Goal: Task Accomplishment & Management: Complete application form

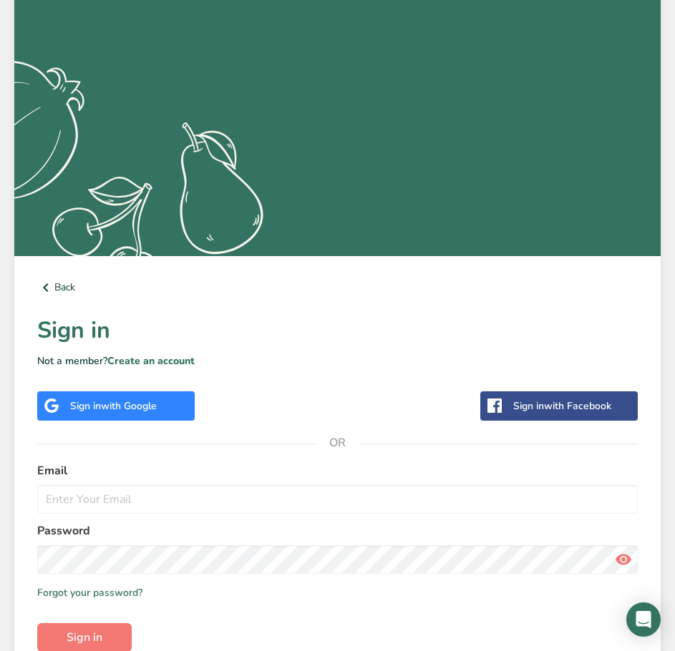
scroll to position [215, 0]
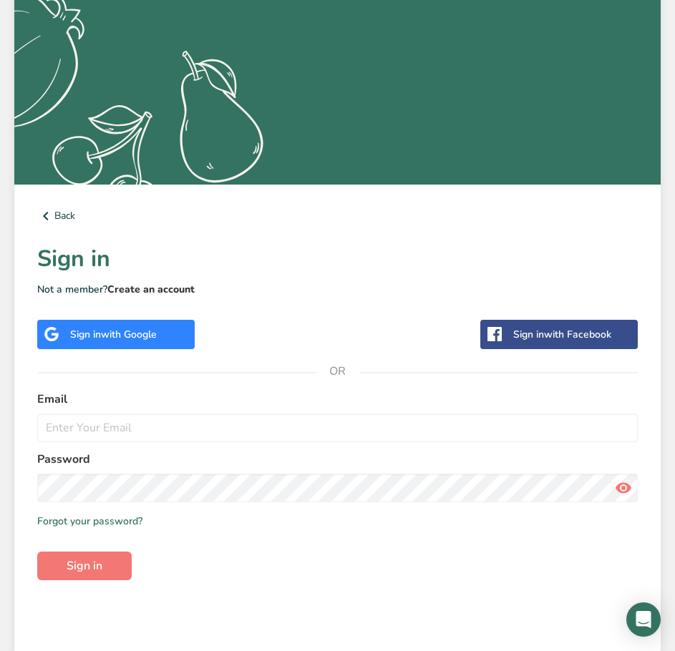
click at [117, 289] on link "Create an account" at bounding box center [150, 290] width 87 height 14
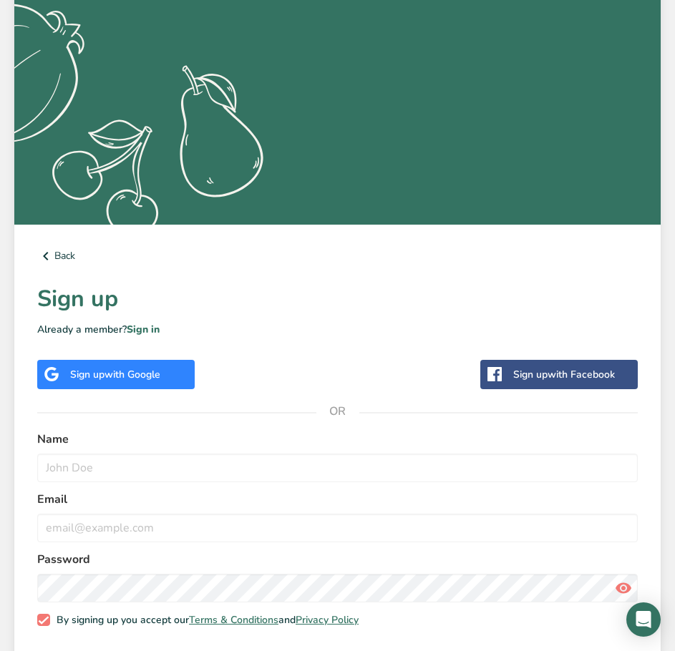
scroll to position [215, 0]
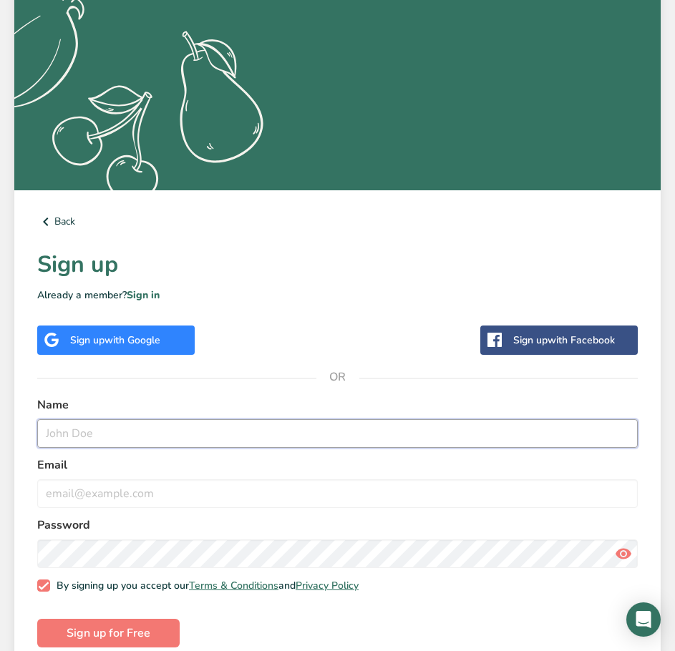
click at [92, 442] on input "text" at bounding box center [337, 433] width 601 height 29
type input "Tilly"
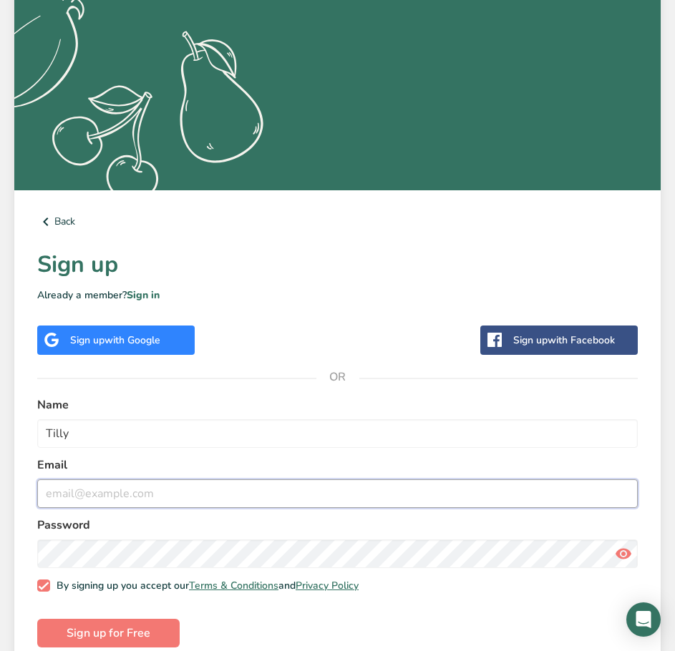
click at [116, 500] on input "email" at bounding box center [337, 494] width 601 height 29
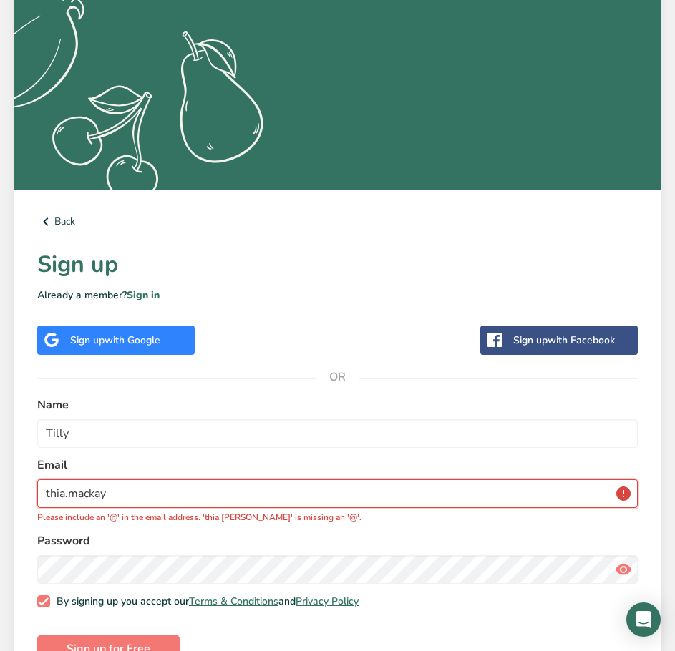
click at [114, 497] on input "thia.mackay" at bounding box center [337, 494] width 601 height 29
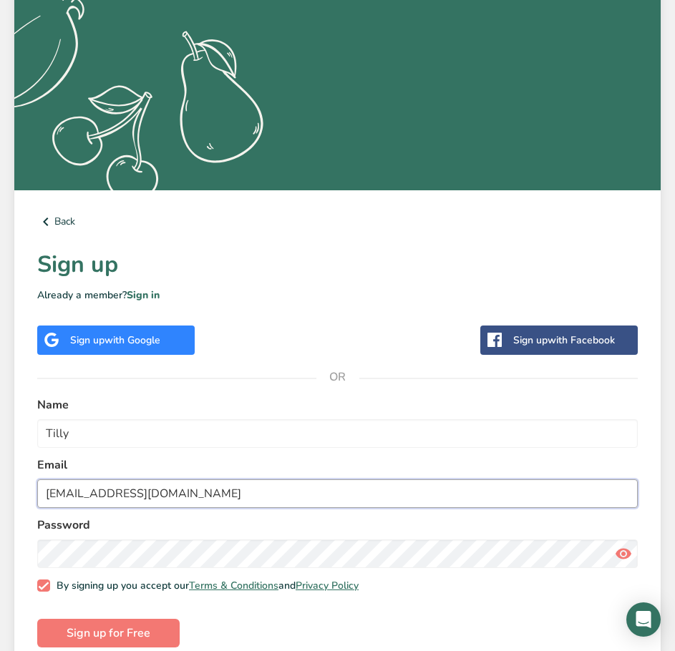
type input "[EMAIL_ADDRESS][DOMAIN_NAME]"
click at [37, 619] on button "Sign up for Free" at bounding box center [108, 633] width 142 height 29
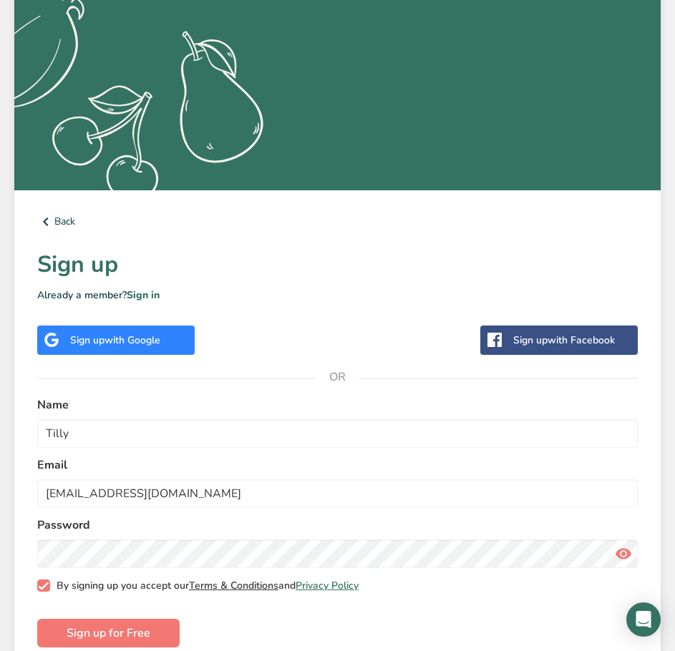
click at [226, 585] on link "Terms & Conditions" at bounding box center [233, 586] width 89 height 14
click at [103, 621] on button "Sign up for Free" at bounding box center [108, 633] width 142 height 29
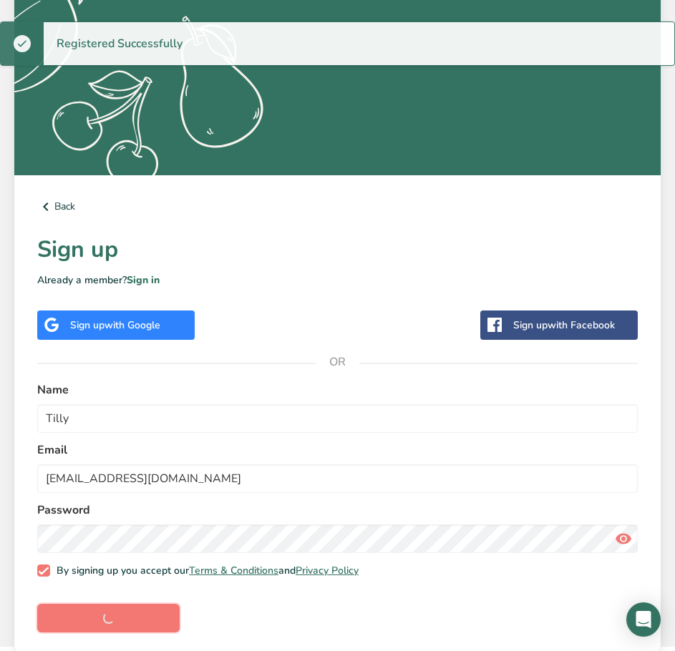
scroll to position [234, 0]
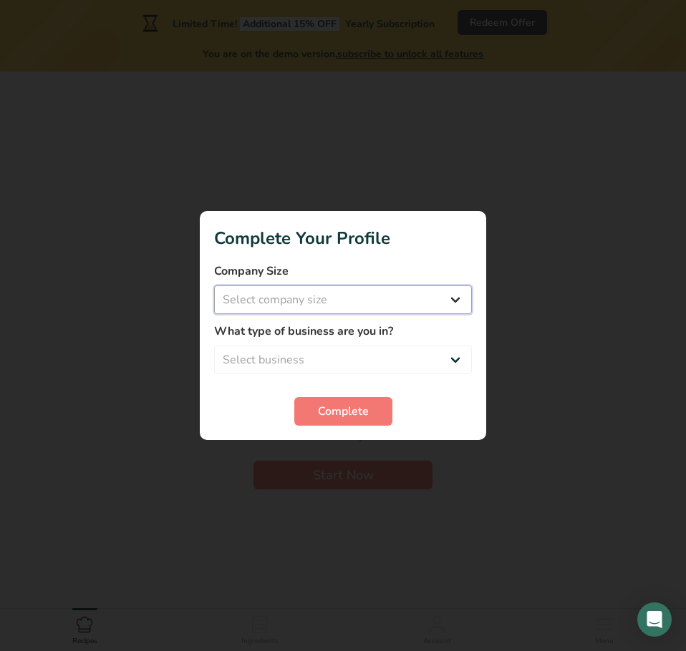
click at [305, 298] on select "Select company size Fewer than 10 Employees 10 to 50 Employees 51 to 500 Employ…" at bounding box center [343, 300] width 258 height 29
click at [214, 286] on select "Select company size Fewer than 10 Employees 10 to 50 Employees 51 to 500 Employ…" at bounding box center [343, 300] width 258 height 29
click at [402, 298] on select "Fewer than 10 Employees 10 to 50 Employees 51 to 500 Employees Over 500 Employe…" at bounding box center [343, 300] width 258 height 29
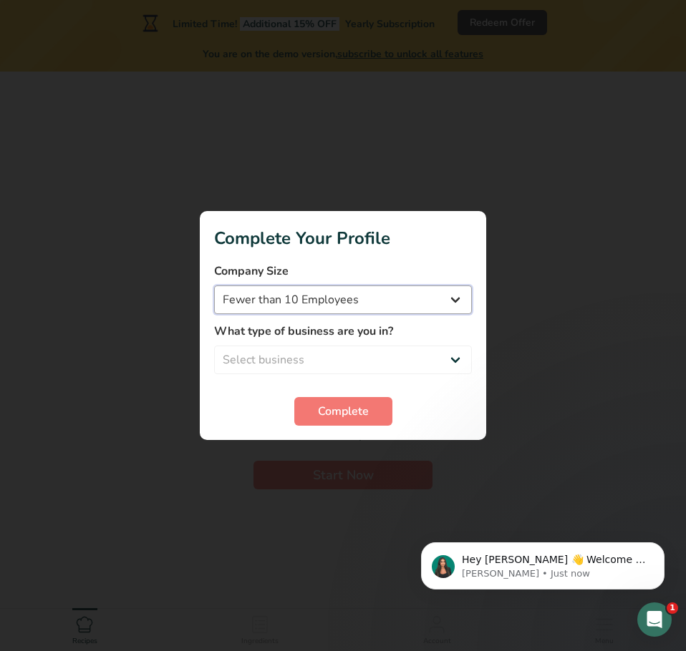
click at [457, 303] on select "Fewer than 10 Employees 10 to 50 Employees 51 to 500 Employees Over 500 Employe…" at bounding box center [343, 300] width 258 height 29
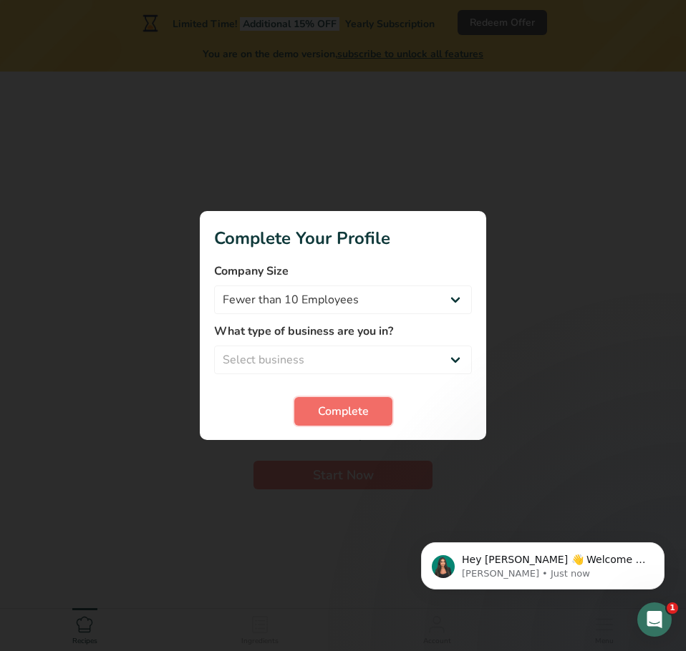
click at [373, 401] on button "Complete" at bounding box center [343, 411] width 98 height 29
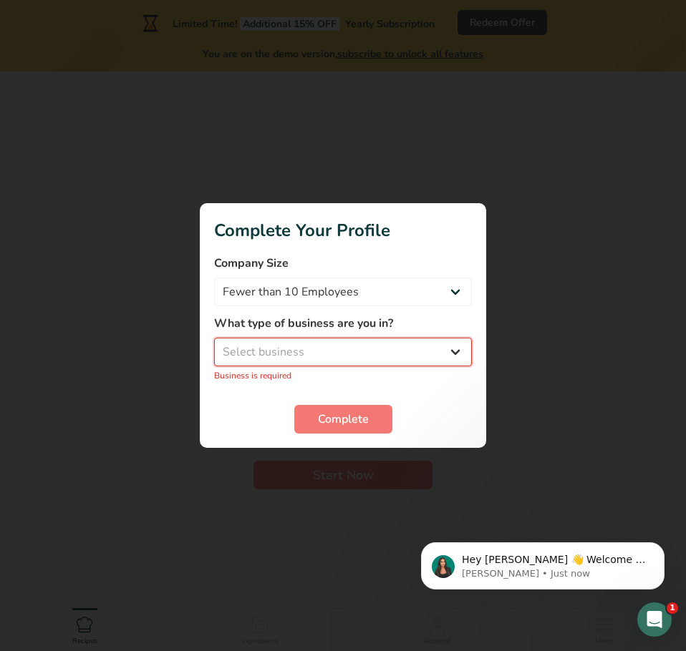
click at [347, 359] on select "Select business Packaged Food Manufacturer Restaurant & Cafe Bakery Meal Plans …" at bounding box center [343, 352] width 258 height 29
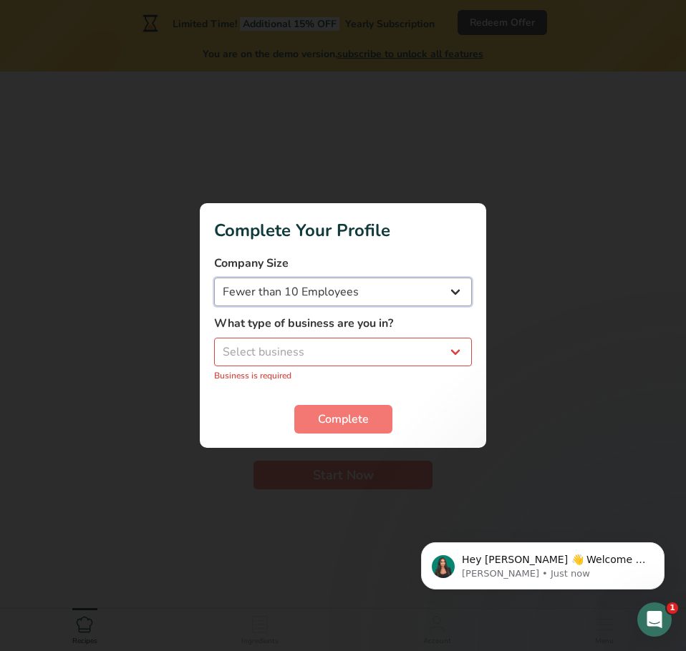
click at [411, 288] on select "Fewer than 10 Employees 10 to 50 Employees 51 to 500 Employees Over 500 Employe…" at bounding box center [343, 292] width 258 height 29
click at [214, 278] on select "Fewer than 10 Employees 10 to 50 Employees 51 to 500 Employees Over 500 Employe…" at bounding box center [343, 292] width 258 height 29
click at [367, 296] on select "Fewer than 10 Employees 10 to 50 Employees 51 to 500 Employees Over 500 Employe…" at bounding box center [343, 292] width 258 height 29
select select "2"
click at [214, 278] on select "Fewer than 10 Employees 10 to 50 Employees 51 to 500 Employees Over 500 Employe…" at bounding box center [343, 292] width 258 height 29
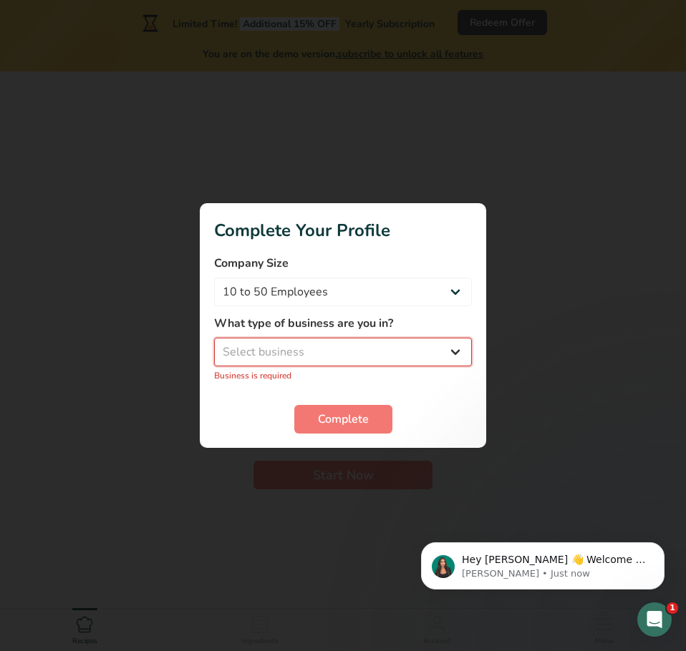
click at [359, 346] on select "Select business Packaged Food Manufacturer Restaurant & Cafe Bakery Meal Plans …" at bounding box center [343, 352] width 258 height 29
click at [258, 543] on div at bounding box center [343, 325] width 686 height 651
click at [284, 354] on select "Select business Packaged Food Manufacturer Restaurant & Cafe Bakery Meal Plans …" at bounding box center [343, 352] width 258 height 29
select select "8"
click at [214, 346] on select "Select business Packaged Food Manufacturer Restaurant & Cafe Bakery Meal Plans …" at bounding box center [343, 352] width 258 height 29
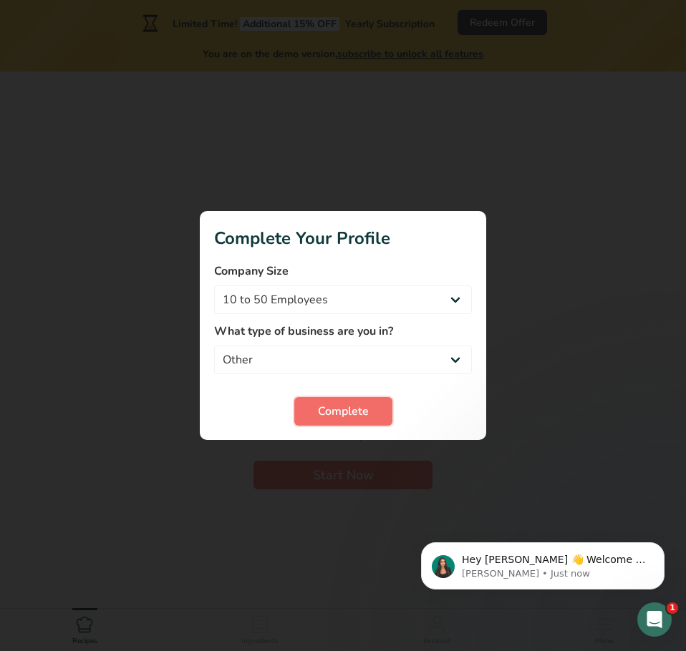
click at [298, 409] on button "Complete" at bounding box center [343, 411] width 98 height 29
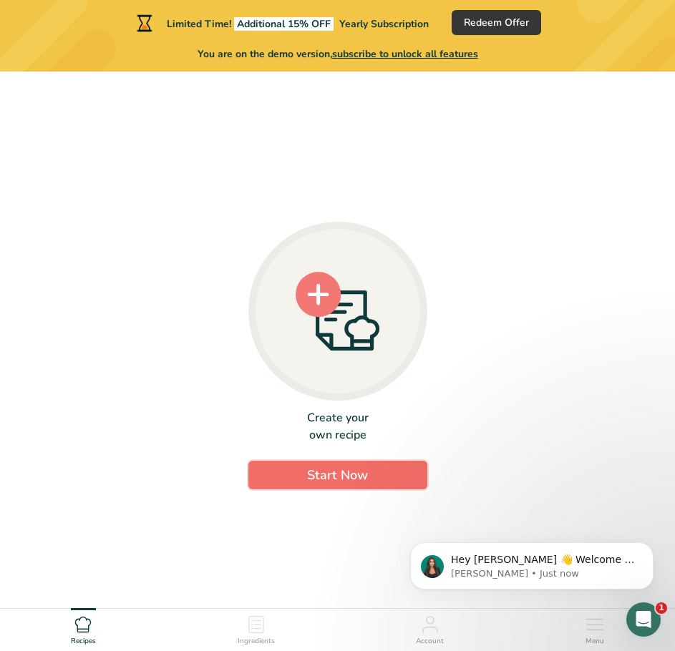
click at [336, 475] on span "Start Now" at bounding box center [337, 475] width 61 height 17
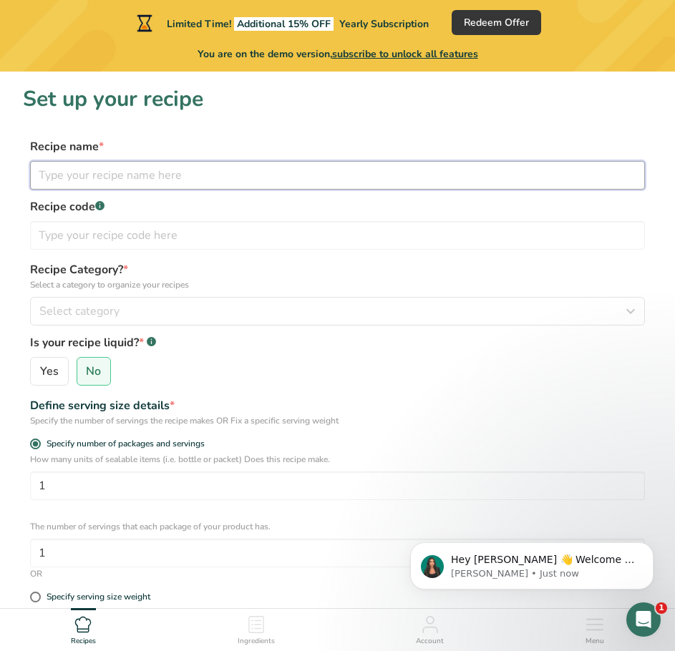
click at [103, 174] on input "text" at bounding box center [337, 175] width 615 height 29
click at [122, 179] on input "tropical smotthie bowl" at bounding box center [337, 175] width 615 height 29
click at [111, 182] on input "tropical smotthie bowl" at bounding box center [337, 175] width 615 height 29
click at [97, 180] on input "tropical smotthie bowl" at bounding box center [337, 175] width 615 height 29
type input "tropical smoothie bowl"
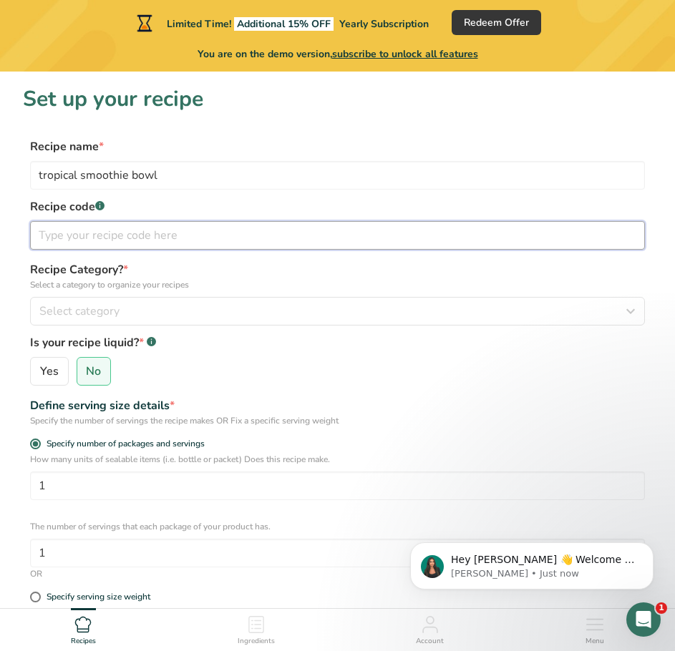
click at [115, 240] on input "text" at bounding box center [337, 235] width 615 height 29
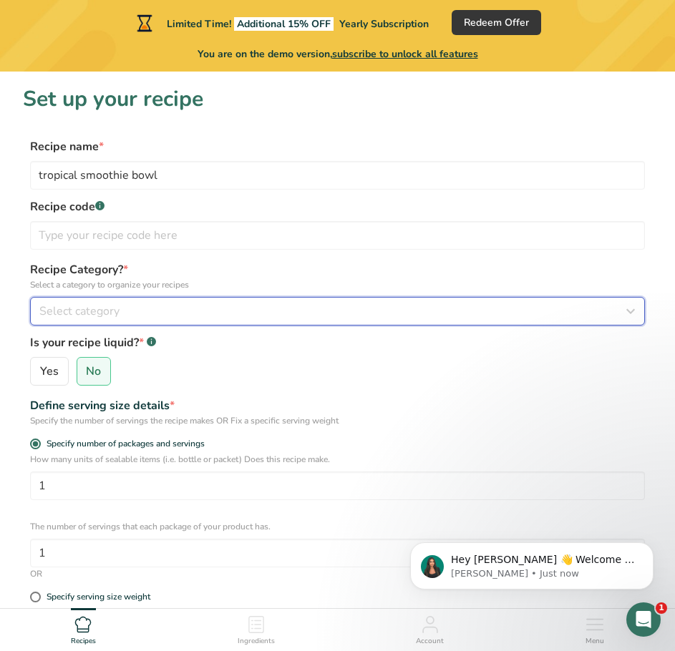
click at [109, 317] on span "Select category" at bounding box center [79, 311] width 80 height 17
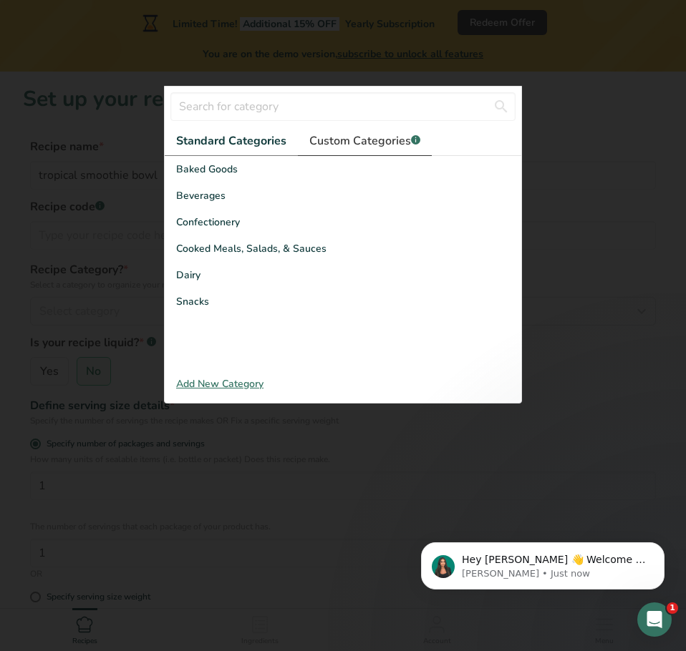
click at [335, 141] on span "Custom Categories .a-a{fill:#347362;}.b-a{fill:#fff;}" at bounding box center [364, 140] width 111 height 17
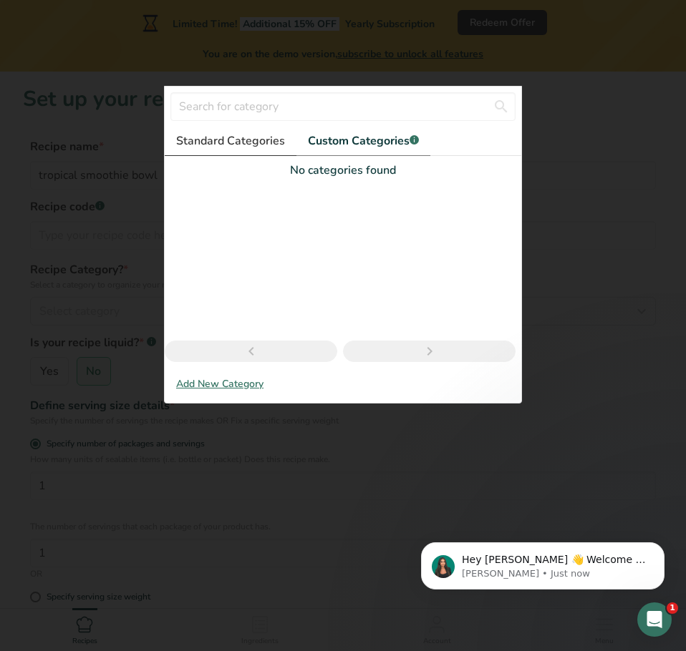
click at [200, 132] on span "Standard Categories" at bounding box center [230, 140] width 109 height 17
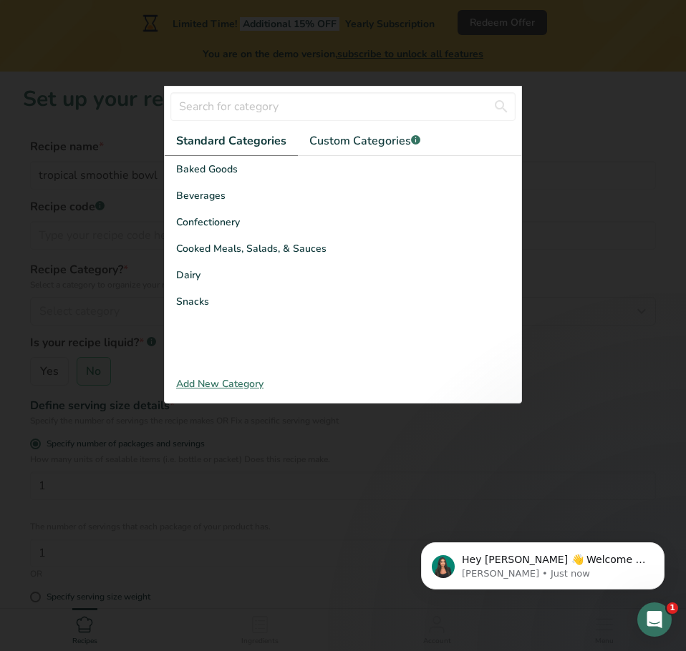
click at [119, 306] on div at bounding box center [343, 325] width 686 height 651
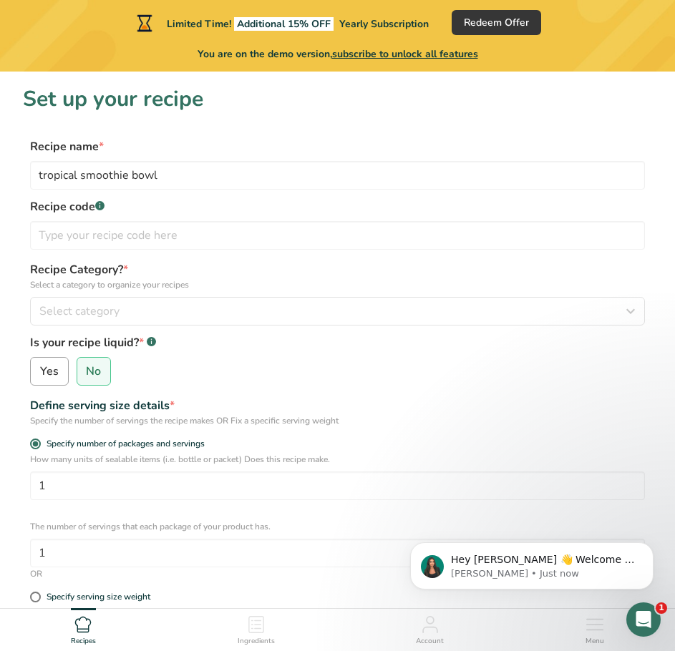
click at [59, 381] on label "Yes" at bounding box center [49, 371] width 39 height 29
click at [40, 376] on input "Yes" at bounding box center [35, 371] width 9 height 9
radio input "true"
radio input "false"
select select "22"
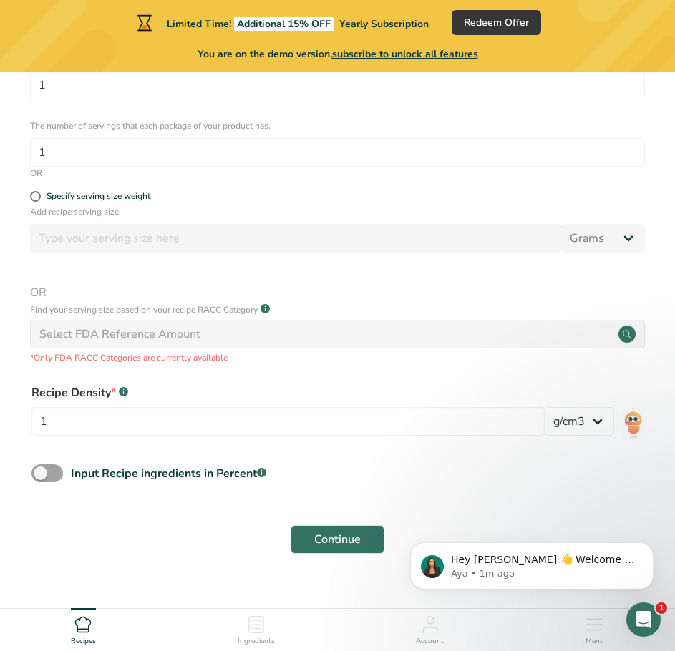
scroll to position [424, 0]
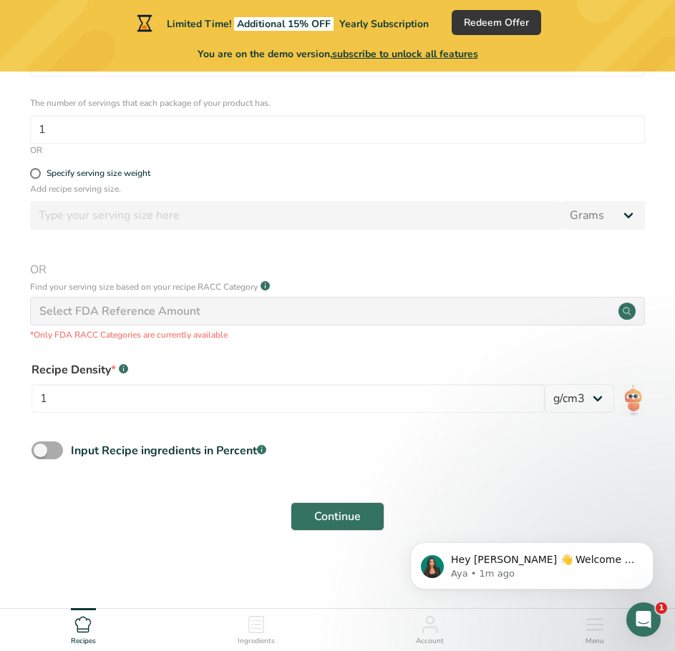
click at [50, 446] on span at bounding box center [46, 451] width 31 height 18
click at [41, 446] on input "Input Recipe ingredients in Percent .a-a{fill:#347362;}.b-a{fill:#fff;}" at bounding box center [35, 450] width 9 height 9
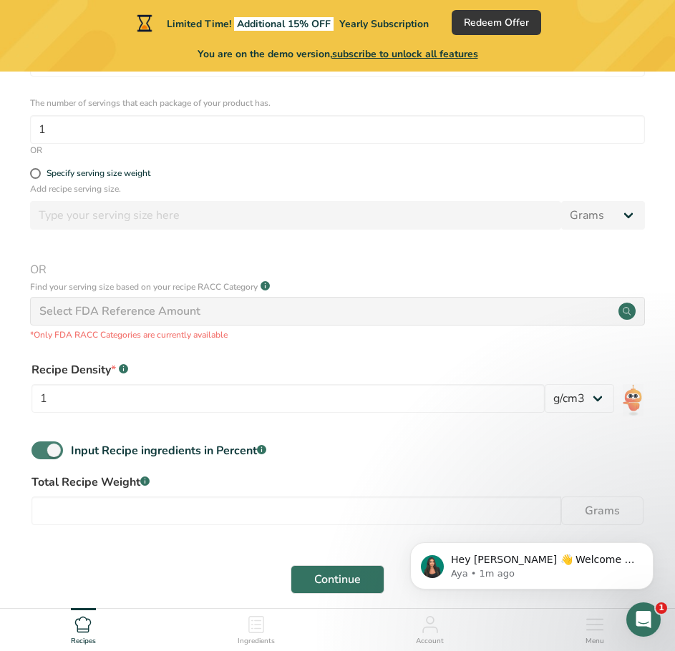
click at [49, 444] on span at bounding box center [46, 451] width 31 height 18
click at [41, 446] on input "Input Recipe ingredients in Percent .a-a{fill:#347362;}.b-a{fill:#fff;}" at bounding box center [35, 450] width 9 height 9
checkbox input "false"
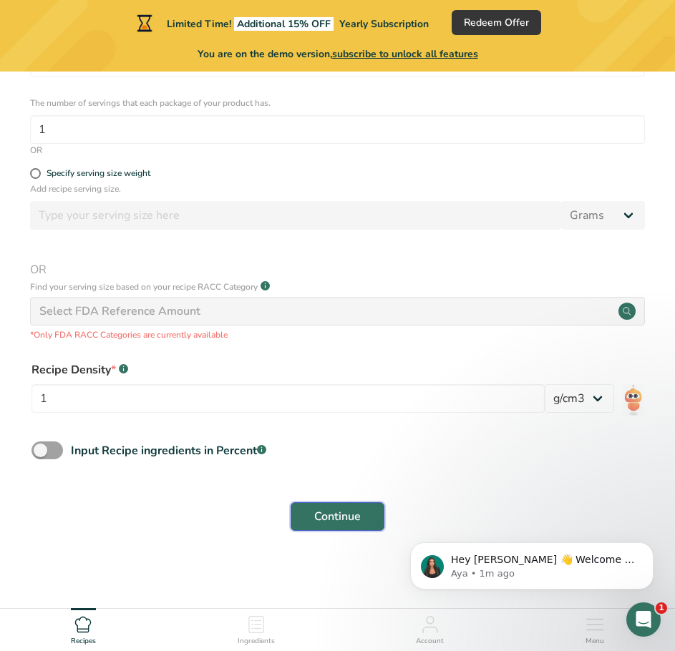
click at [344, 510] on span "Continue" at bounding box center [337, 516] width 47 height 17
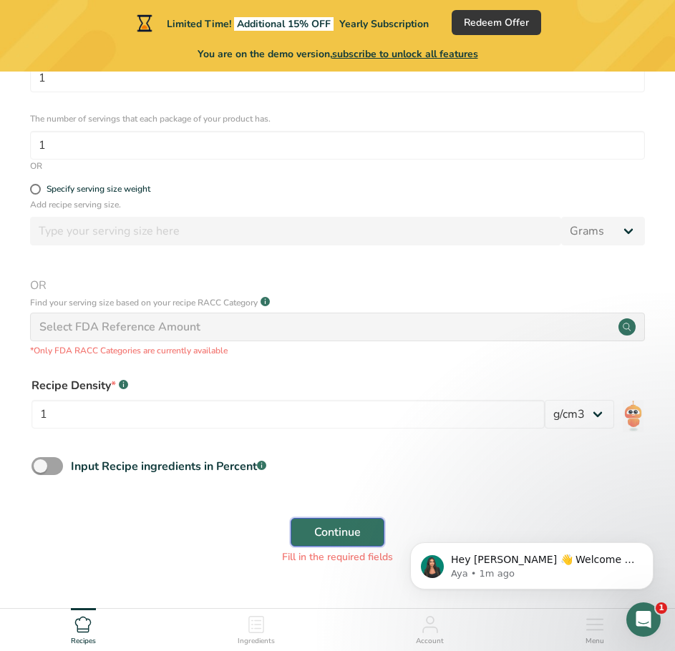
scroll to position [439, 0]
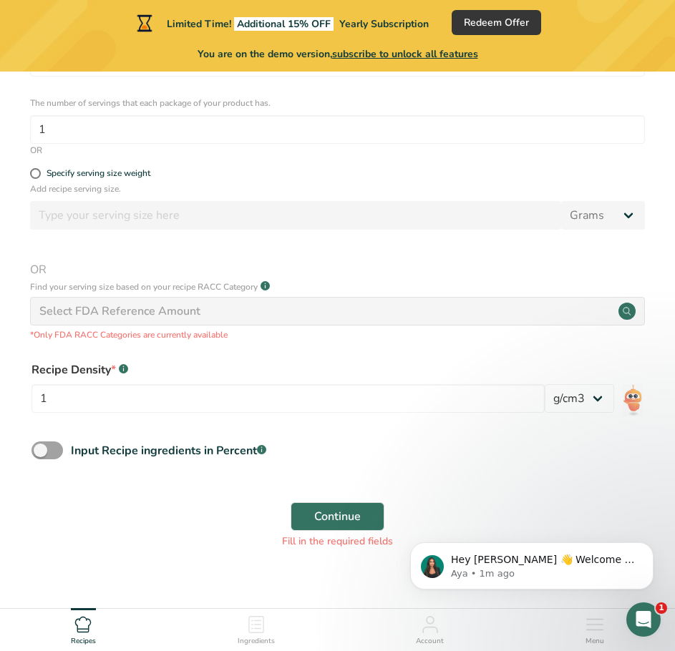
click at [87, 307] on div "Select FDA Reference Amount" at bounding box center [119, 311] width 161 height 17
click at [108, 337] on p "*Only FDA RACC Categories are currently available" at bounding box center [337, 335] width 615 height 13
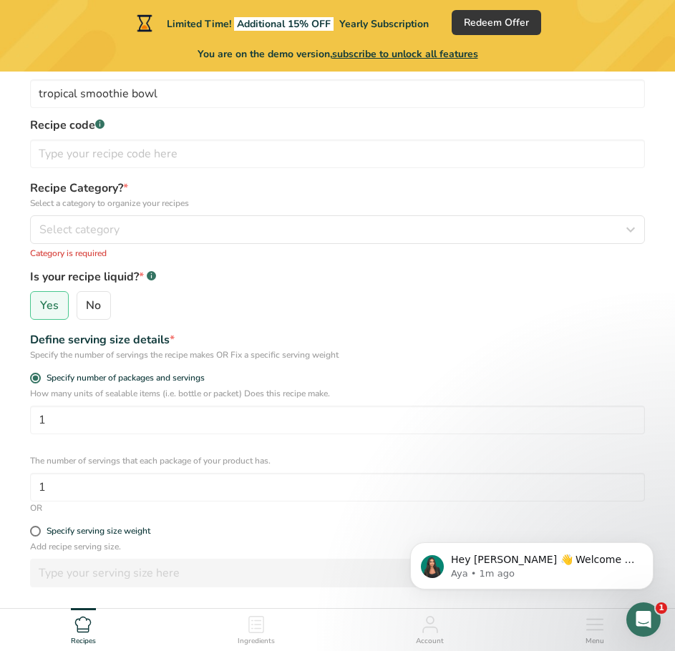
scroll to position [10, 0]
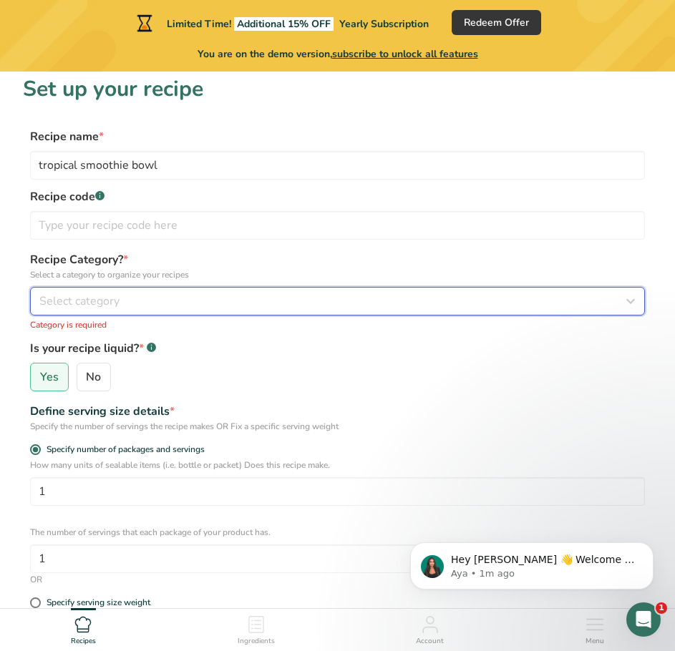
click at [116, 308] on span "Select category" at bounding box center [79, 301] width 80 height 17
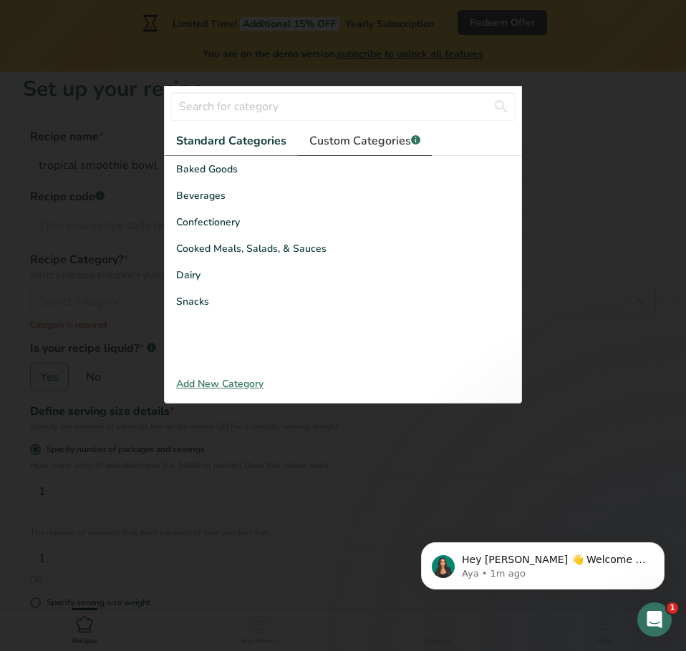
click at [364, 135] on span "Custom Categories .a-a{fill:#347362;}.b-a{fill:#fff;}" at bounding box center [364, 140] width 111 height 17
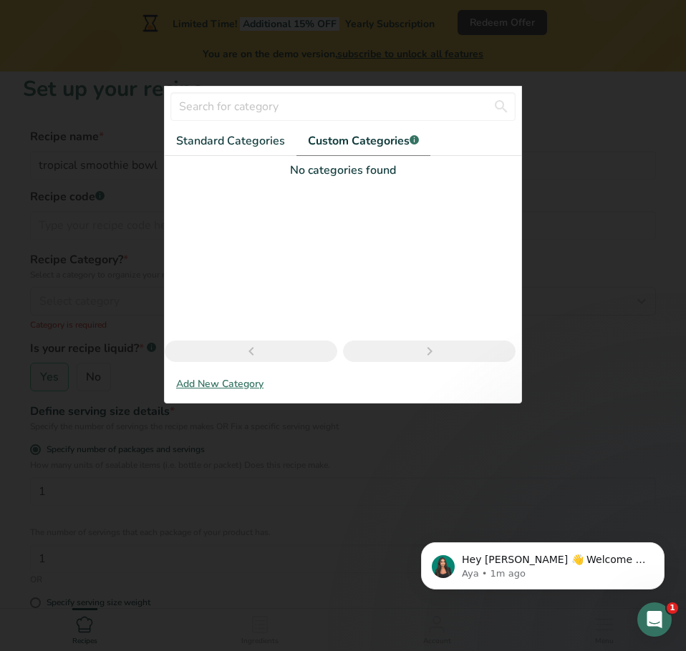
click at [207, 384] on div "Add New Category" at bounding box center [343, 383] width 356 height 15
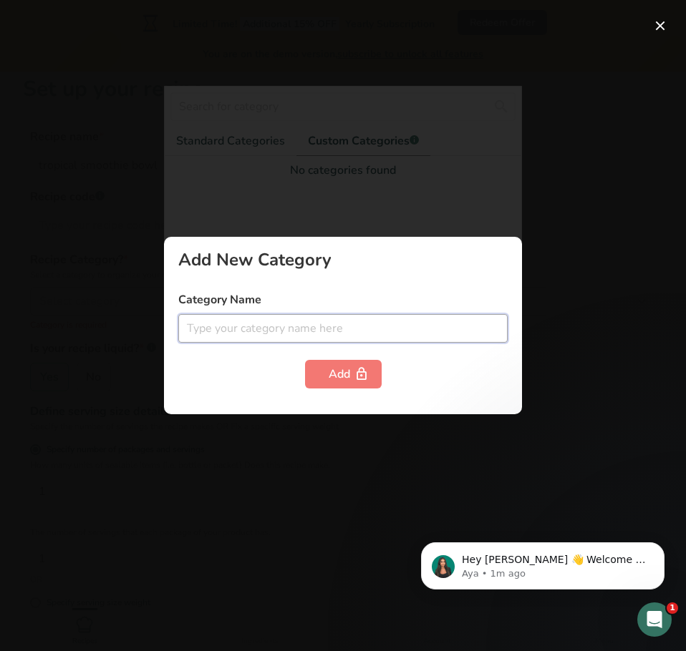
click at [238, 329] on input "text" at bounding box center [342, 328] width 329 height 29
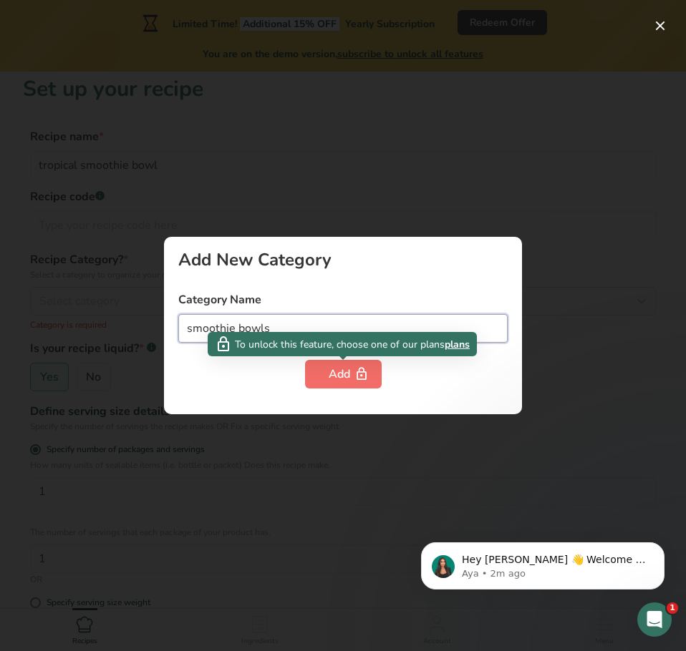
type input "smoothie bowls"
click at [329, 372] on div "Add" at bounding box center [343, 374] width 29 height 17
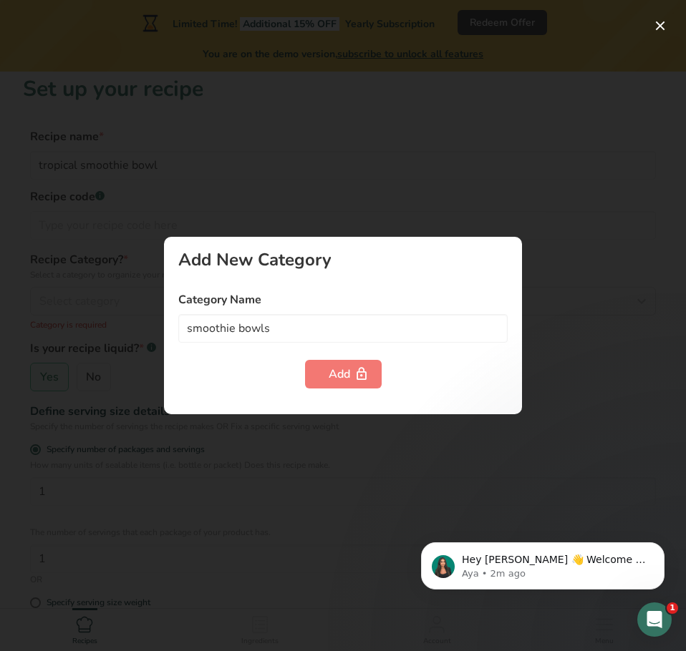
click at [84, 306] on div at bounding box center [343, 325] width 686 height 651
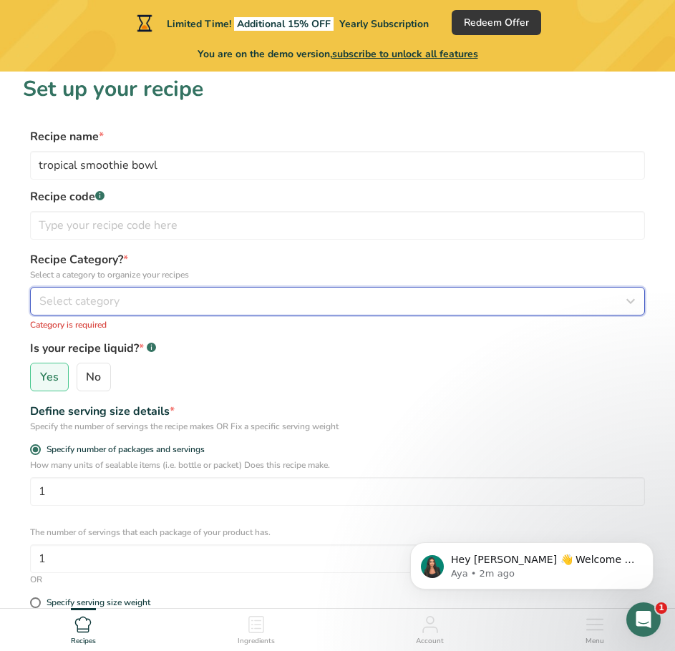
click at [130, 305] on div "Select category" at bounding box center [333, 301] width 588 height 17
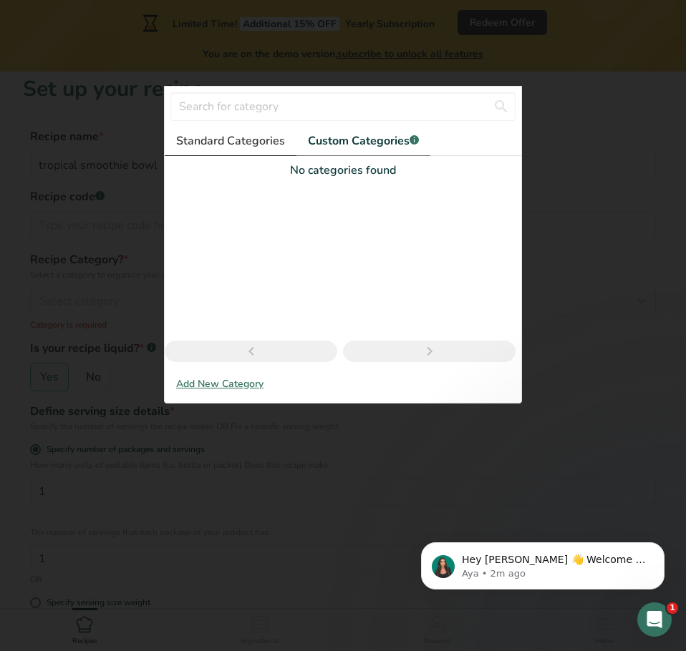
click at [215, 135] on span "Standard Categories" at bounding box center [230, 140] width 109 height 17
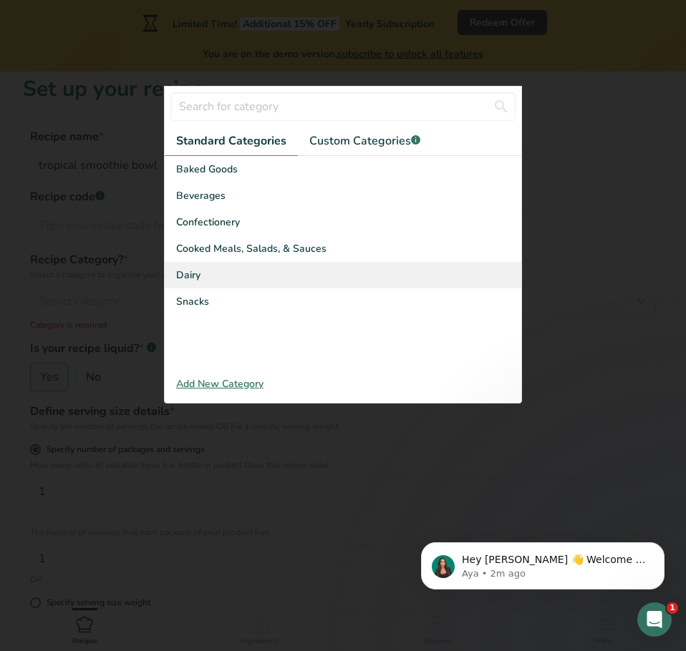
click at [194, 277] on span "Dairy" at bounding box center [188, 275] width 24 height 15
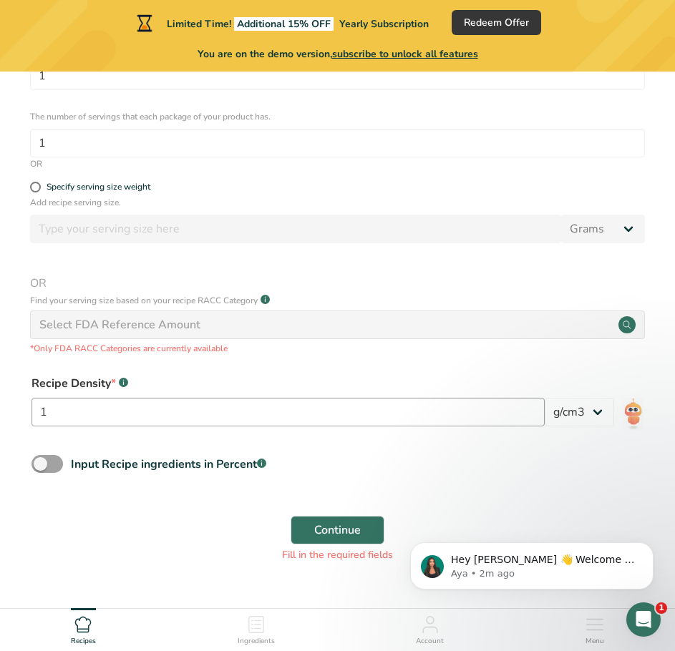
scroll to position [442, 0]
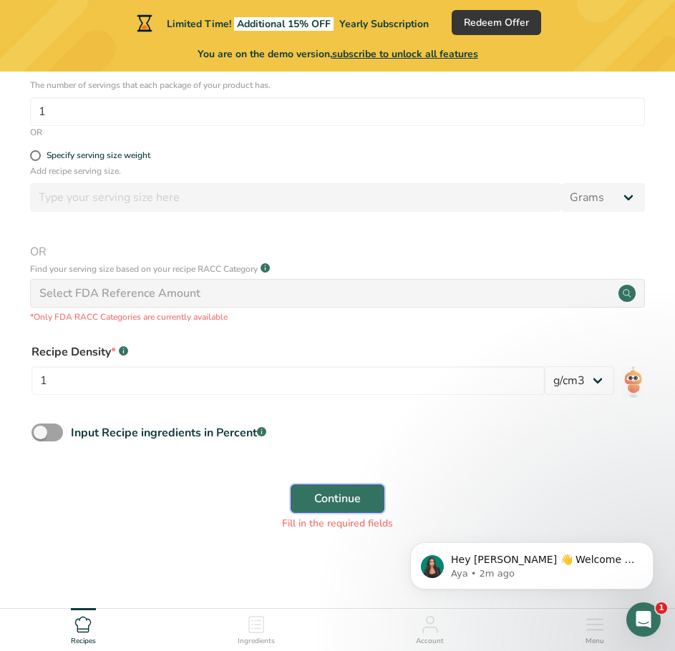
click at [334, 501] on span "Continue" at bounding box center [337, 498] width 47 height 17
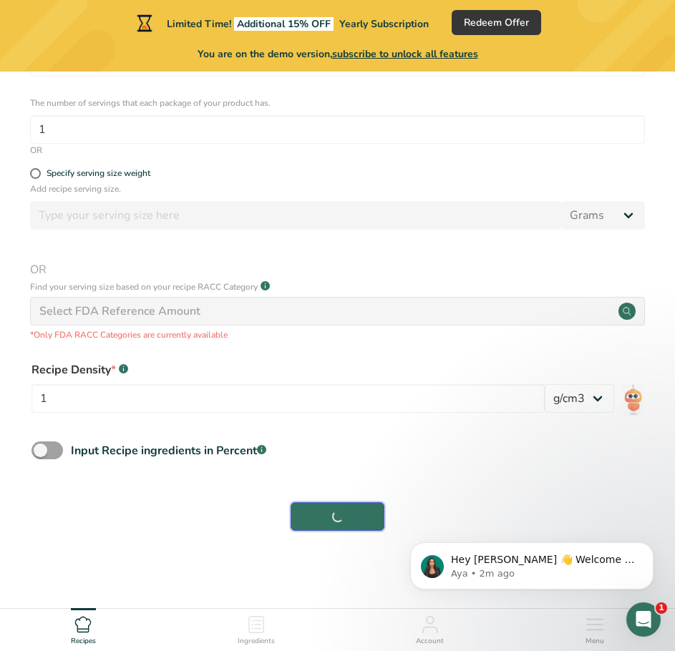
scroll to position [424, 0]
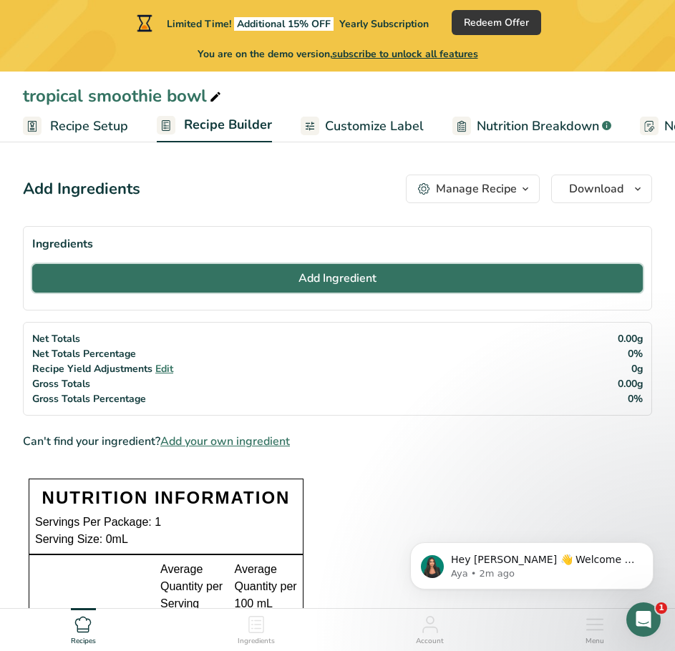
click at [178, 271] on button "Add Ingredient" at bounding box center [337, 278] width 611 height 29
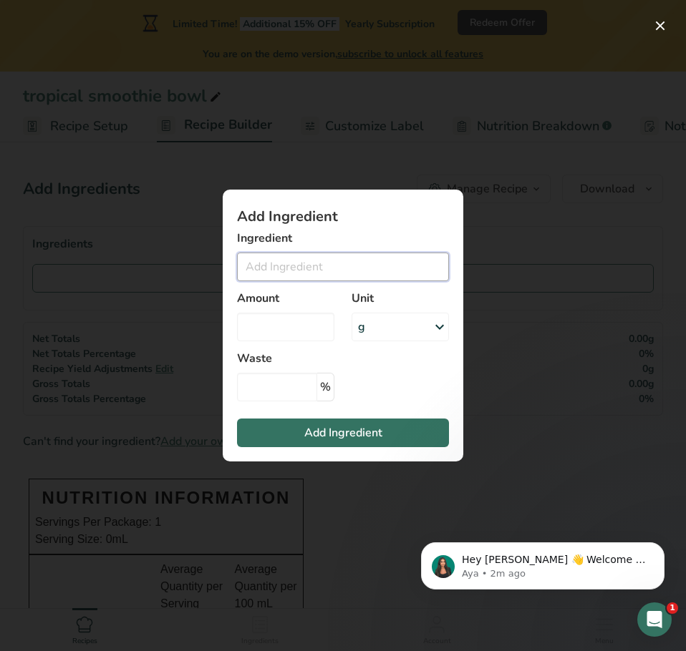
click at [290, 261] on input "Add ingredient modal" at bounding box center [343, 267] width 212 height 29
click at [306, 276] on input "Add ingredient modal" at bounding box center [343, 267] width 212 height 29
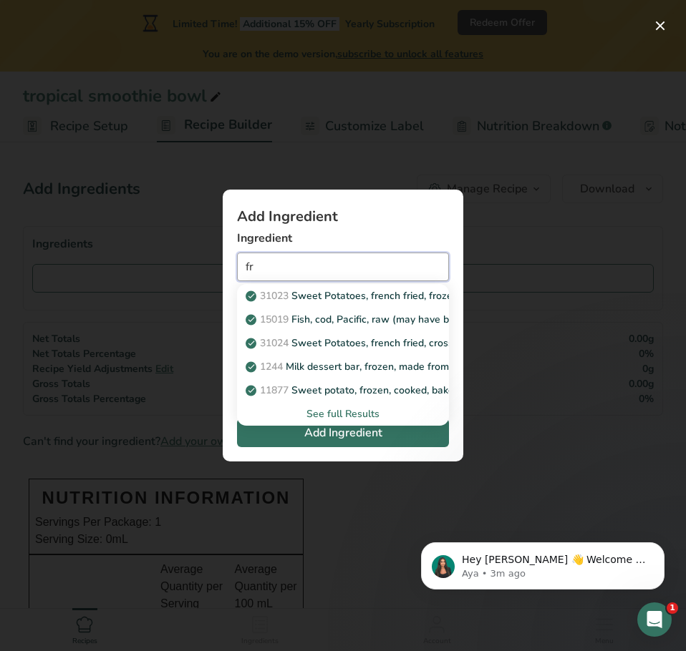
type input "f"
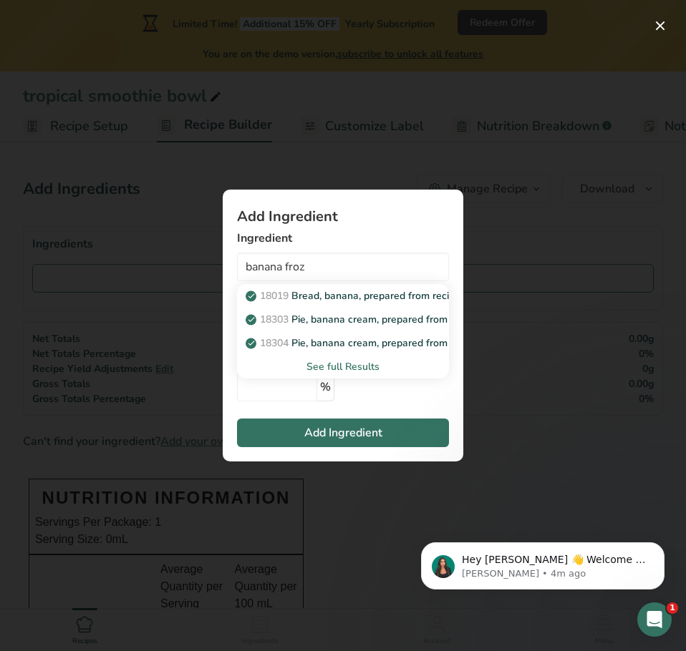
click at [361, 365] on div "See full Results" at bounding box center [342, 366] width 189 height 15
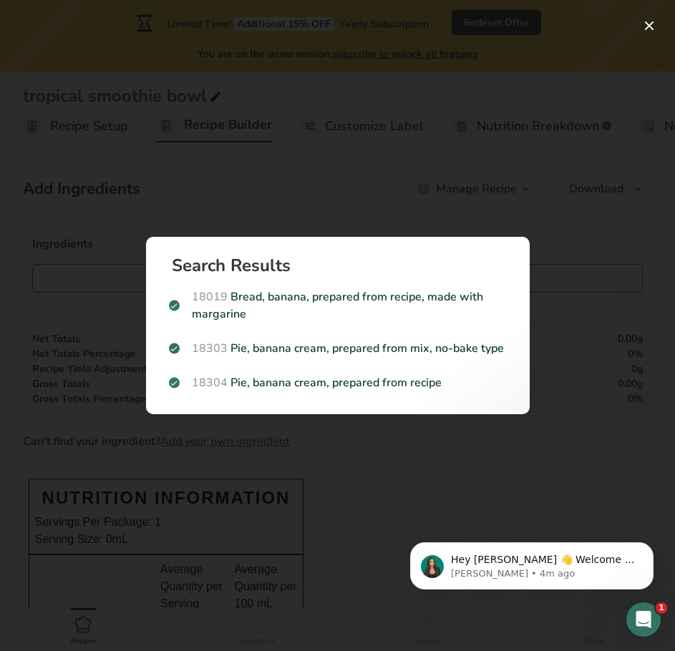
click at [286, 461] on div "Search results modal" at bounding box center [337, 325] width 675 height 651
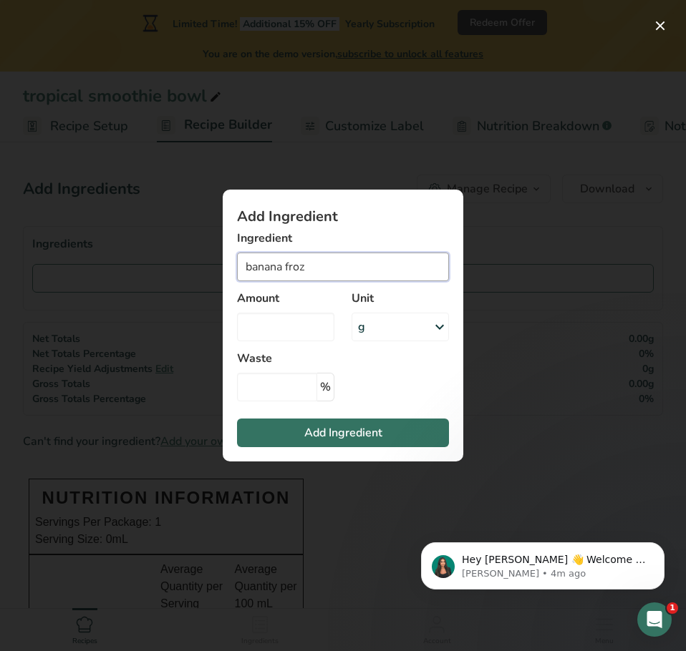
click at [321, 268] on input "banana froz" at bounding box center [343, 267] width 212 height 29
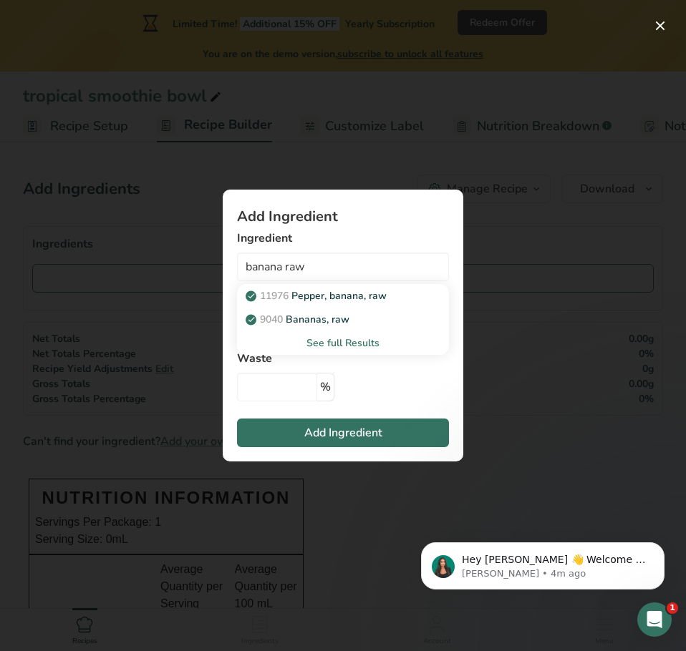
click at [325, 316] on p "9040 [GEOGRAPHIC_DATA], raw" at bounding box center [298, 319] width 101 height 15
type input "Bananas, raw"
click at [303, 324] on input "Add ingredient modal" at bounding box center [285, 327] width 97 height 29
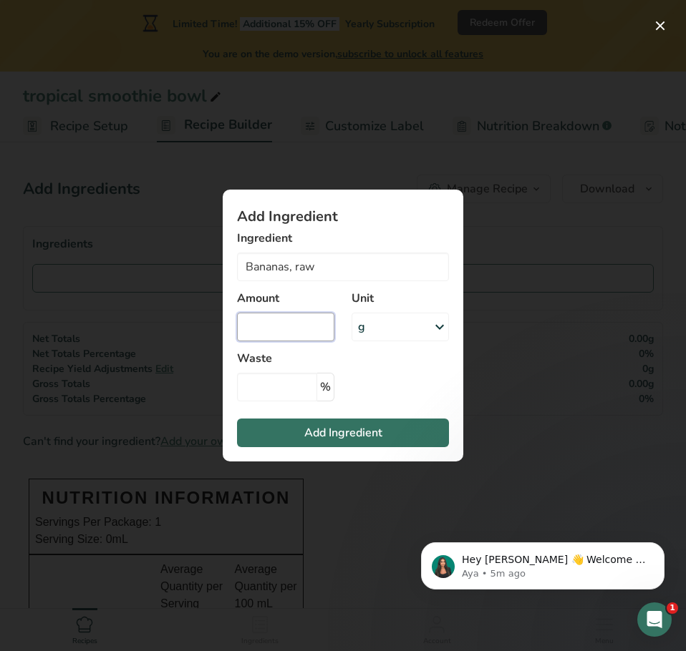
click at [281, 337] on input "Add ingredient modal" at bounding box center [285, 327] width 97 height 29
click at [395, 330] on div "g" at bounding box center [399, 327] width 97 height 29
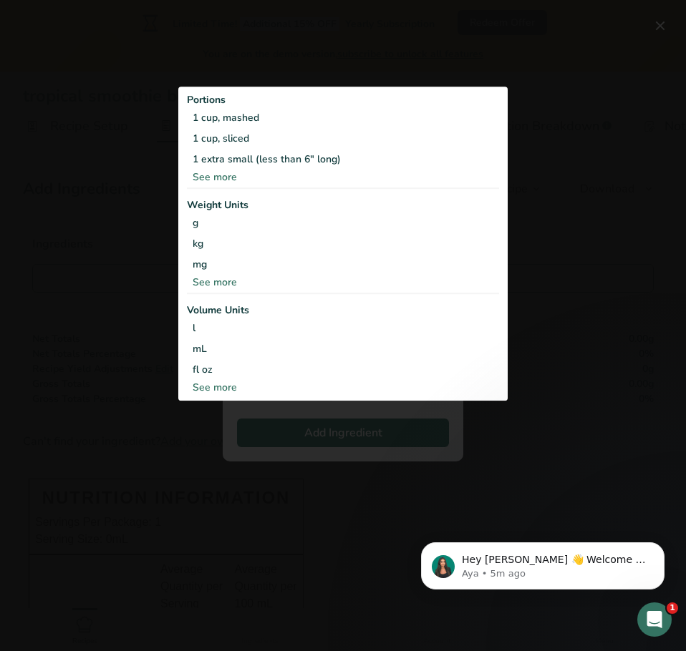
click at [215, 175] on div "See more" at bounding box center [343, 177] width 312 height 15
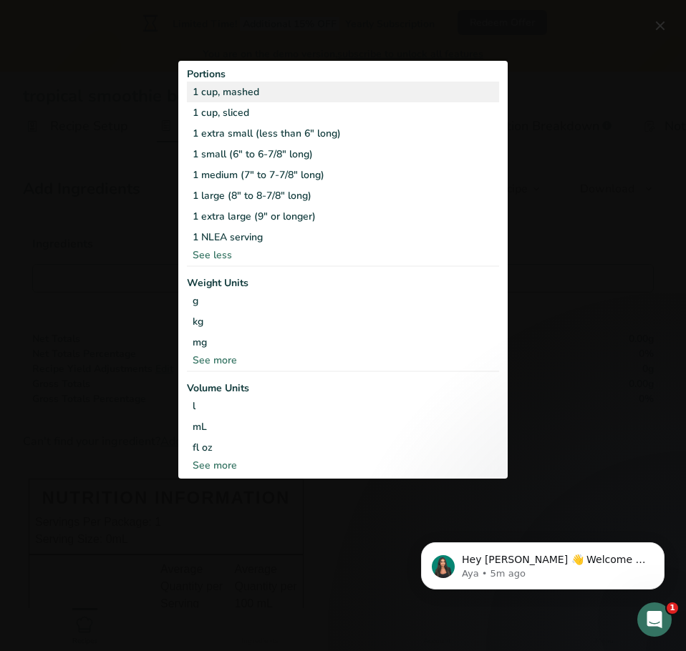
click at [246, 89] on div "1 cup, mashed" at bounding box center [343, 92] width 312 height 21
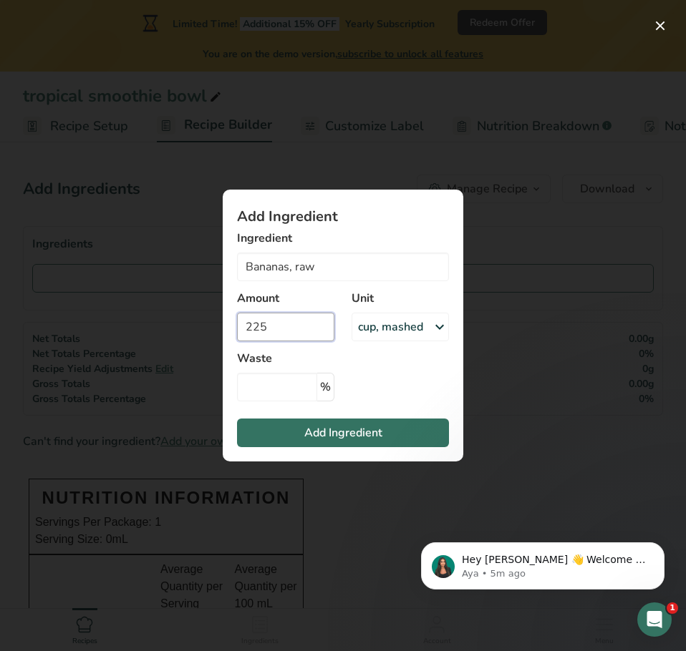
drag, startPoint x: 284, startPoint y: 329, endPoint x: 248, endPoint y: 334, distance: 36.2
click at [248, 334] on input "225" at bounding box center [285, 327] width 97 height 29
type input "1"
click at [281, 380] on input "Add ingredient modal" at bounding box center [277, 387] width 80 height 29
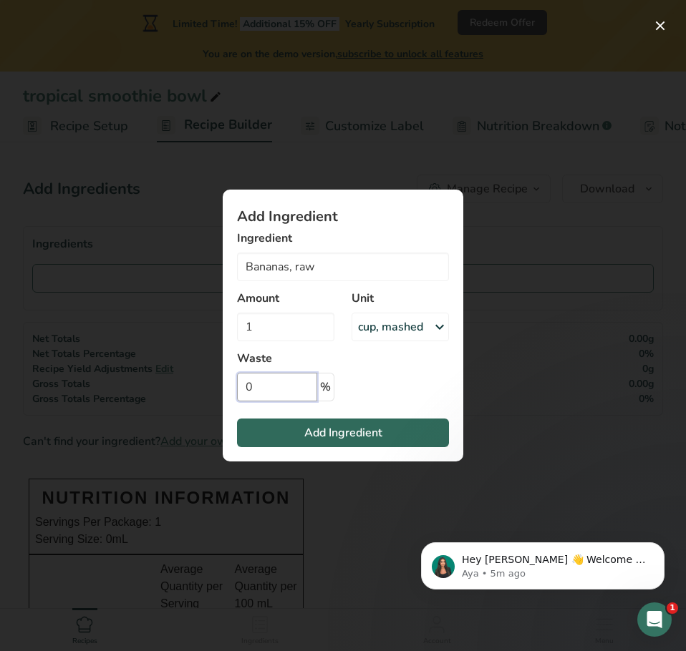
type input "0"
click at [299, 419] on button "Add Ingredient" at bounding box center [343, 433] width 212 height 29
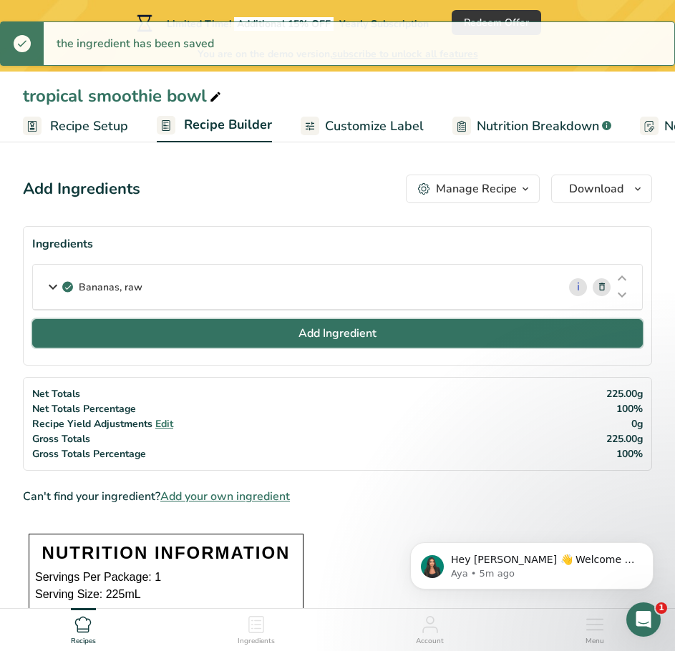
click at [200, 342] on button "Add Ingredient" at bounding box center [337, 333] width 611 height 29
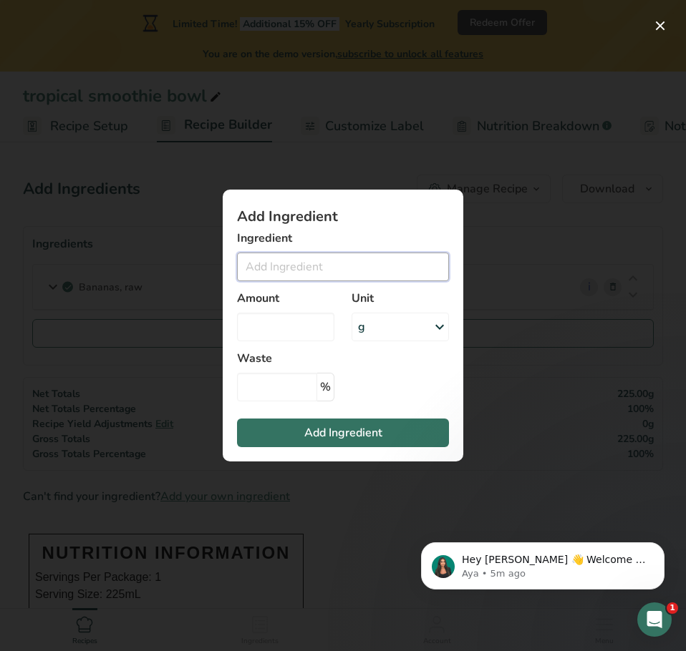
click at [288, 270] on input "Add ingredient modal" at bounding box center [343, 267] width 212 height 29
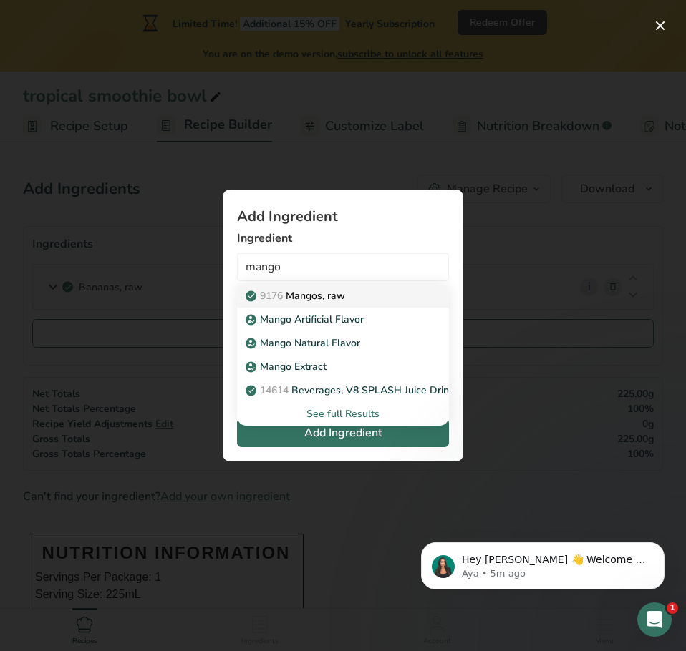
click at [301, 295] on p "9176 Mangos, raw" at bounding box center [296, 295] width 97 height 15
type input "Mangos, raw"
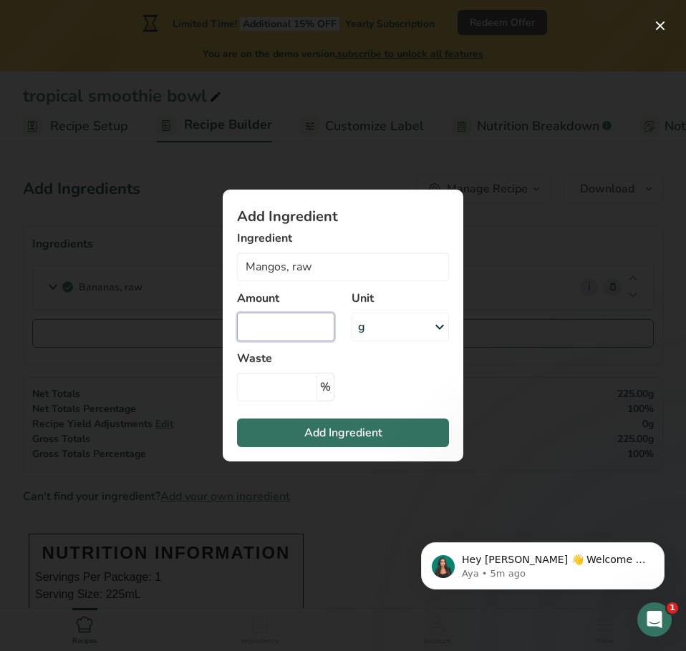
click at [285, 321] on input "Add ingredient modal" at bounding box center [285, 327] width 97 height 29
type input "1"
click at [443, 320] on icon "Add ingredient modal" at bounding box center [439, 327] width 17 height 26
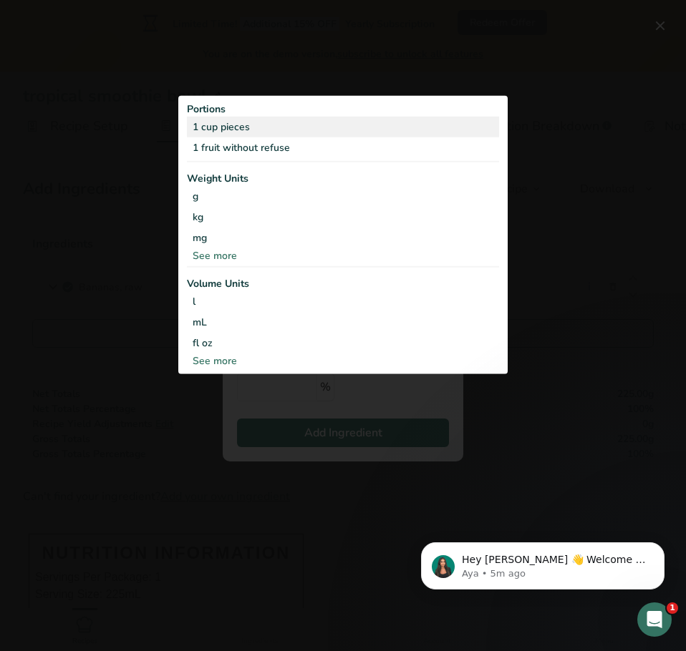
click at [242, 131] on div "1 cup pieces" at bounding box center [343, 126] width 312 height 21
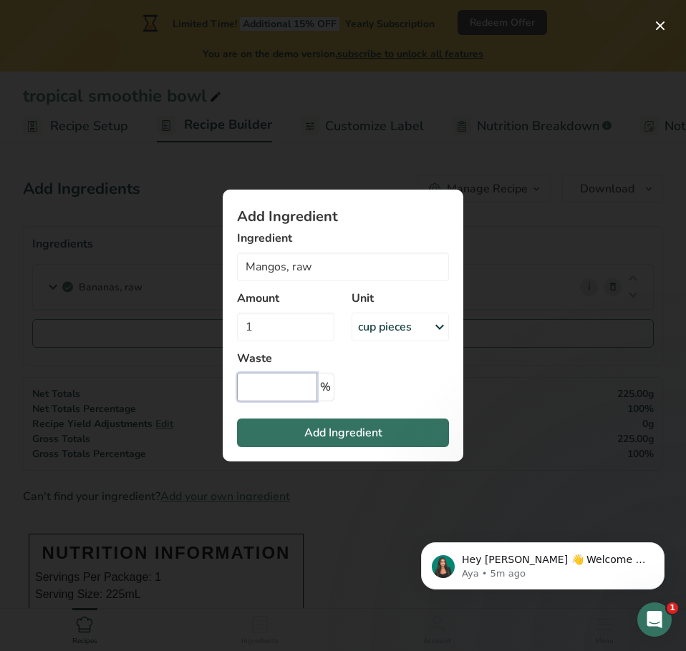
click at [288, 389] on input "Add ingredient modal" at bounding box center [277, 387] width 80 height 29
type input "0"
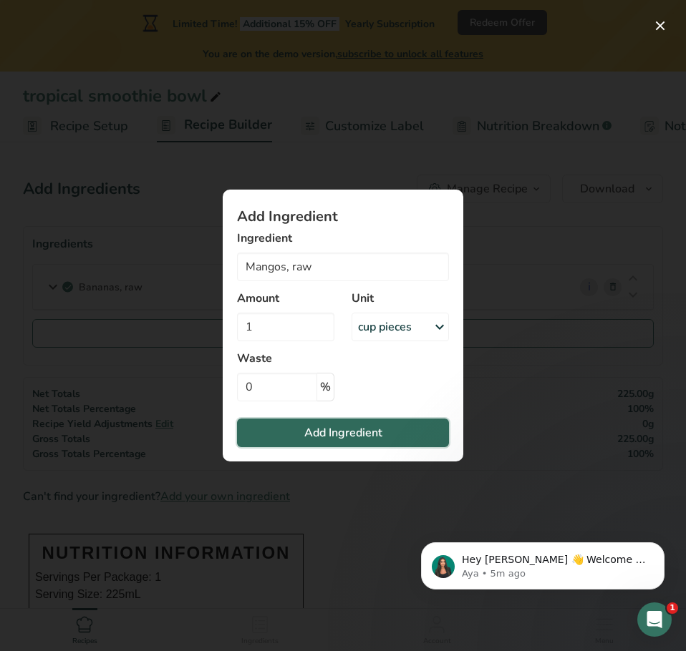
click at [330, 426] on span "Add Ingredient" at bounding box center [343, 432] width 78 height 17
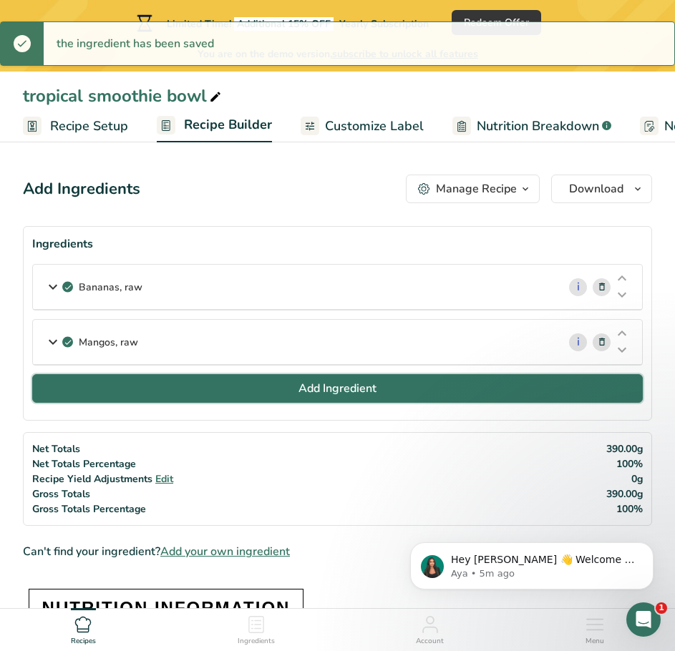
click at [226, 388] on button "Add Ingredient" at bounding box center [337, 388] width 611 height 29
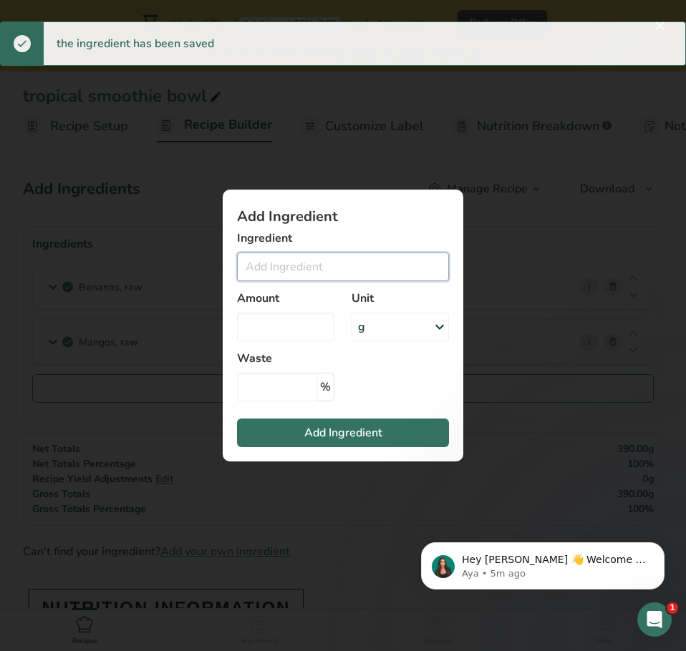
click at [267, 258] on input "Add ingredient modal" at bounding box center [343, 267] width 212 height 29
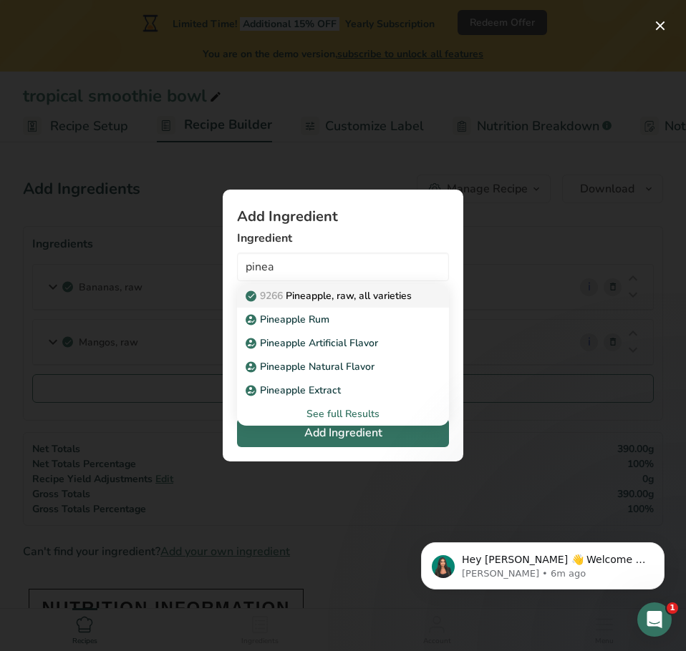
click at [311, 296] on p "9266 Pineapple, raw, all varieties" at bounding box center [329, 295] width 163 height 15
type input "Pineapple, raw, all varieties"
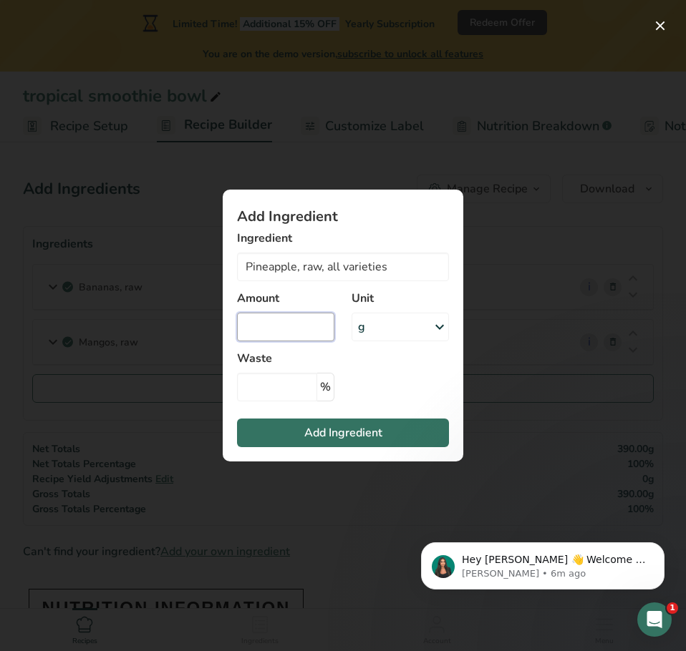
click at [296, 321] on input "Add ingredient modal" at bounding box center [285, 327] width 97 height 29
type input "1"
click at [399, 320] on div "g" at bounding box center [399, 327] width 97 height 29
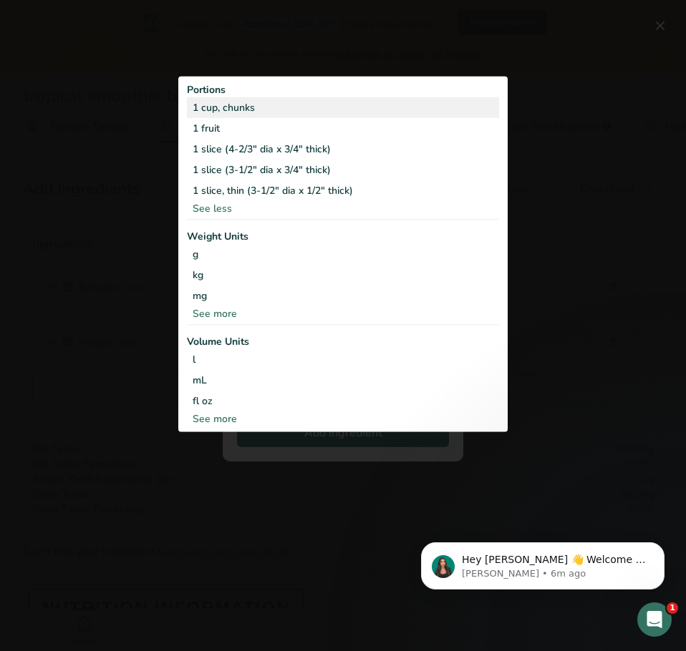
click at [220, 115] on div "1 cup, chunks" at bounding box center [343, 107] width 312 height 21
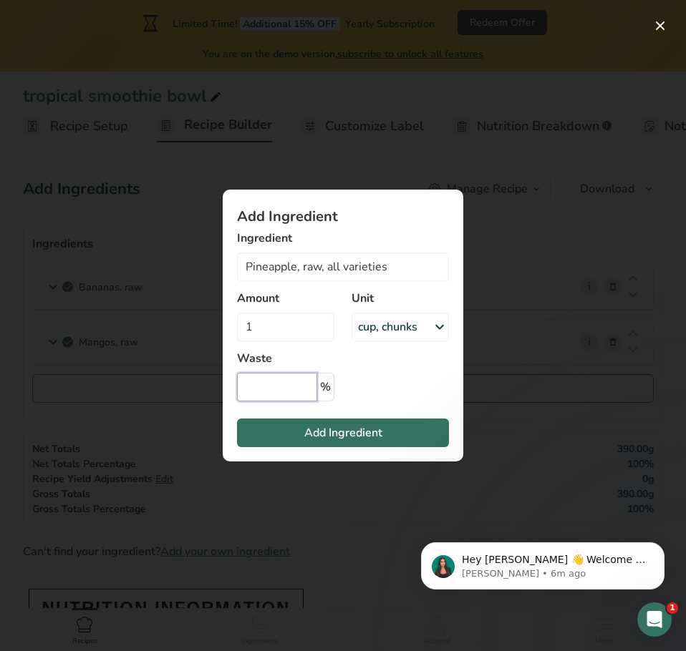
click at [246, 381] on input "Add ingredient modal" at bounding box center [277, 387] width 80 height 29
type input "0"
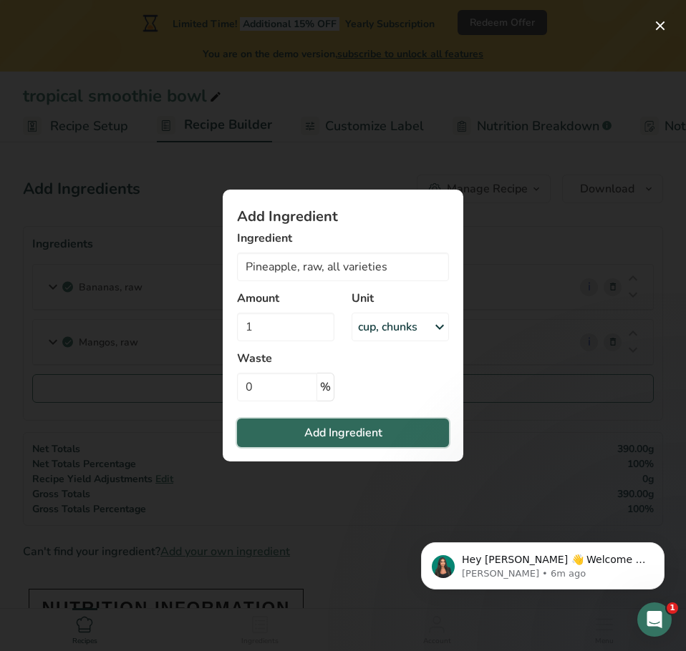
click at [287, 422] on button "Add Ingredient" at bounding box center [343, 433] width 212 height 29
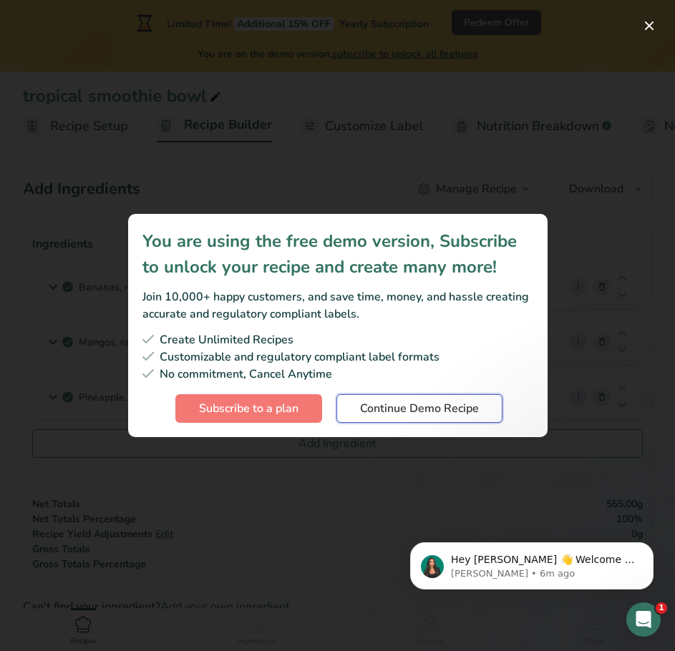
click at [383, 401] on span "Continue Demo Recipe" at bounding box center [419, 408] width 119 height 17
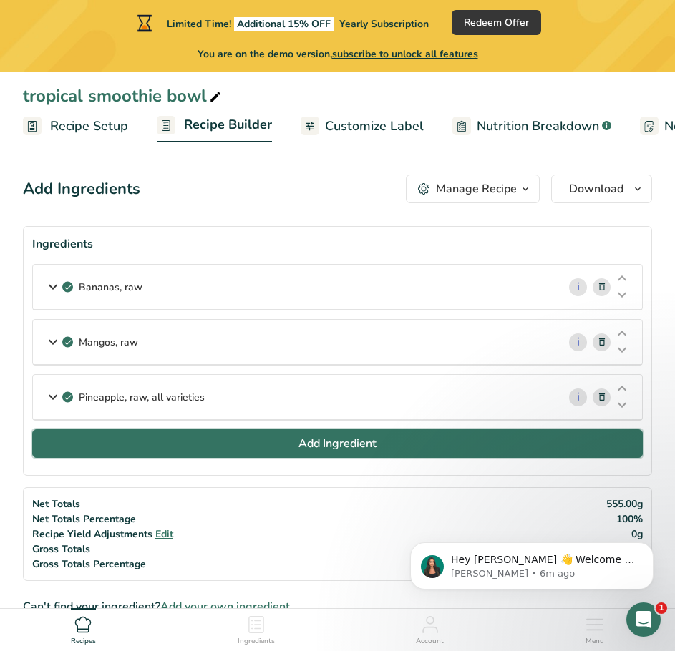
click at [311, 437] on span "Add Ingredient" at bounding box center [337, 443] width 78 height 17
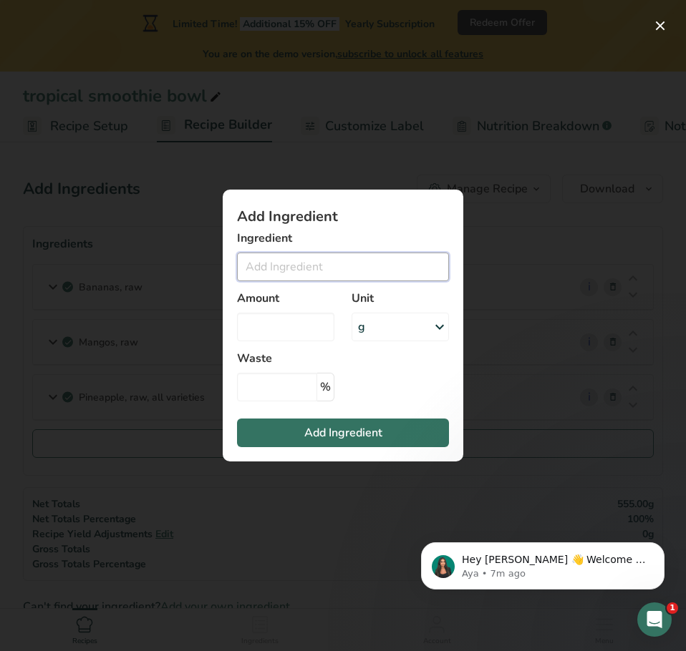
click at [256, 269] on input "Add ingredient modal" at bounding box center [343, 267] width 212 height 29
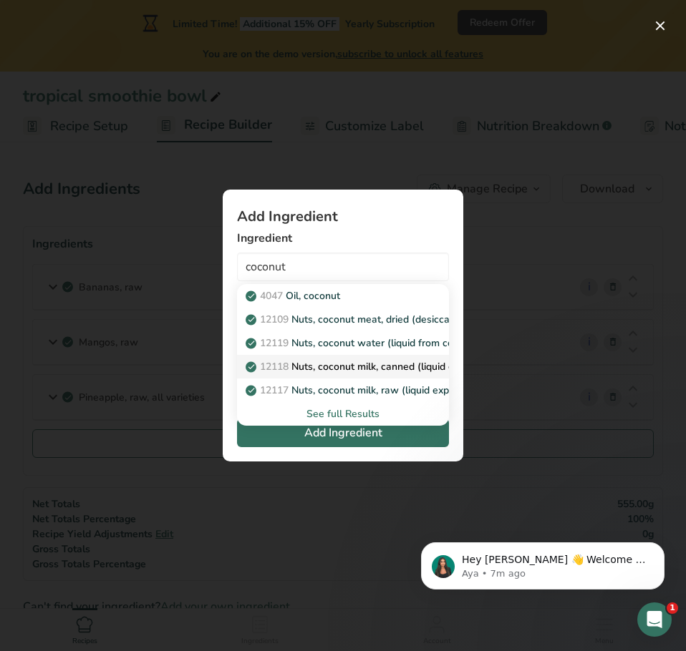
click at [359, 371] on p "12118 Nuts, coconut milk, canned (liquid expressed from grated meat and water)" at bounding box center [440, 366] width 384 height 15
type input "Nuts, coconut milk, canned (liquid expressed from grated meat and water)"
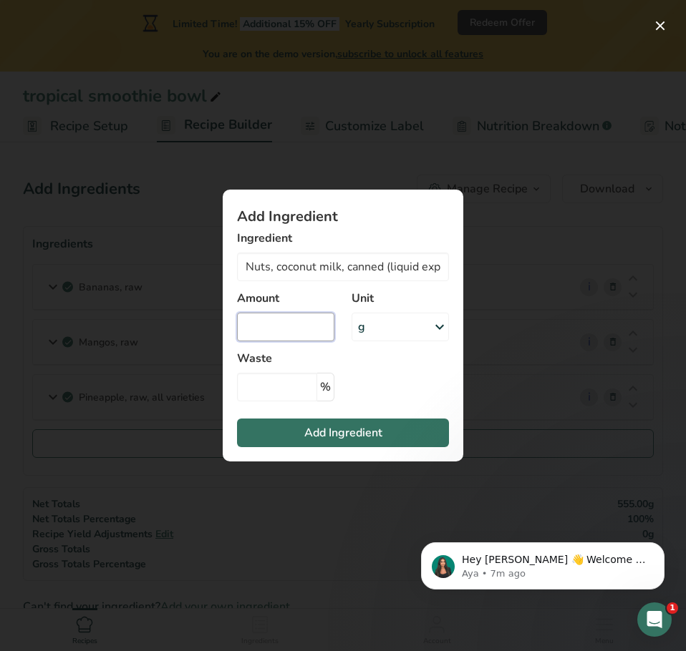
click at [324, 321] on input "Add ingredient modal" at bounding box center [285, 327] width 97 height 29
type input "1"
click at [417, 319] on div "g" at bounding box center [399, 327] width 97 height 29
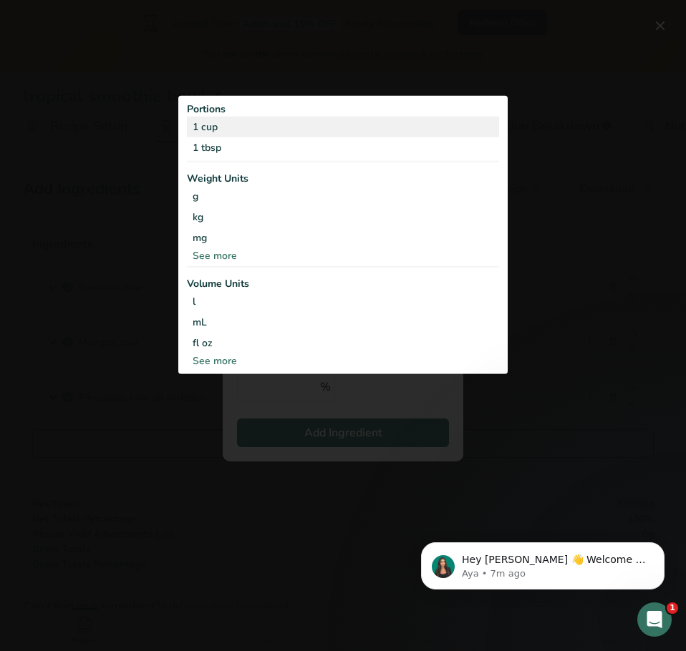
click at [268, 120] on div "1 cup" at bounding box center [343, 126] width 312 height 21
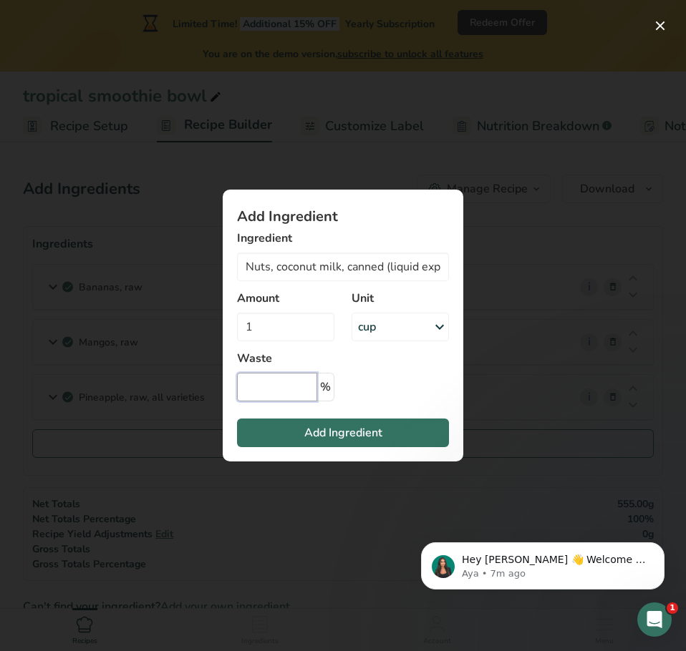
click at [283, 397] on input "Add ingredient modal" at bounding box center [277, 387] width 80 height 29
type input "0"
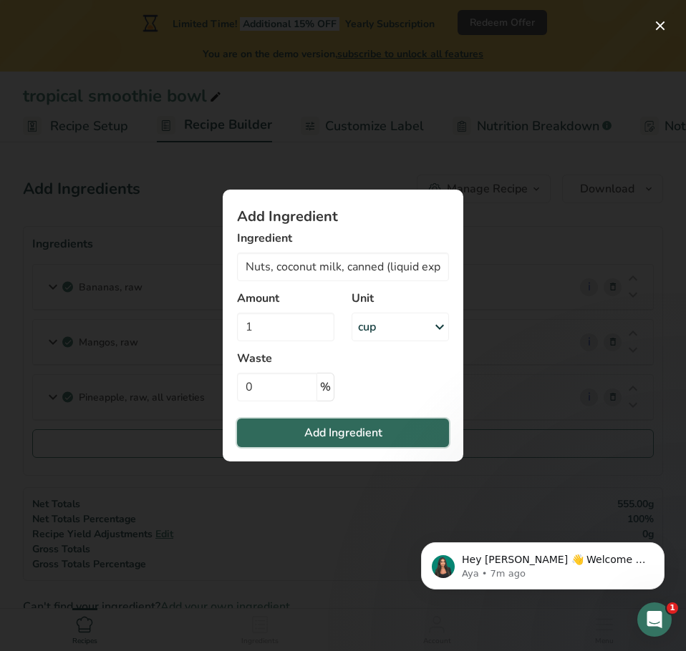
click at [301, 419] on button "Add Ingredient" at bounding box center [343, 433] width 212 height 29
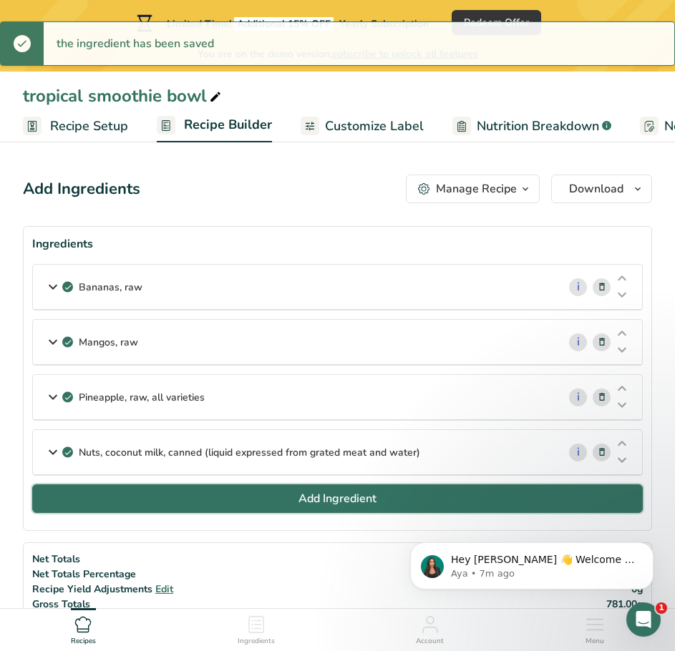
click at [142, 490] on button "Add Ingredient" at bounding box center [337, 499] width 611 height 29
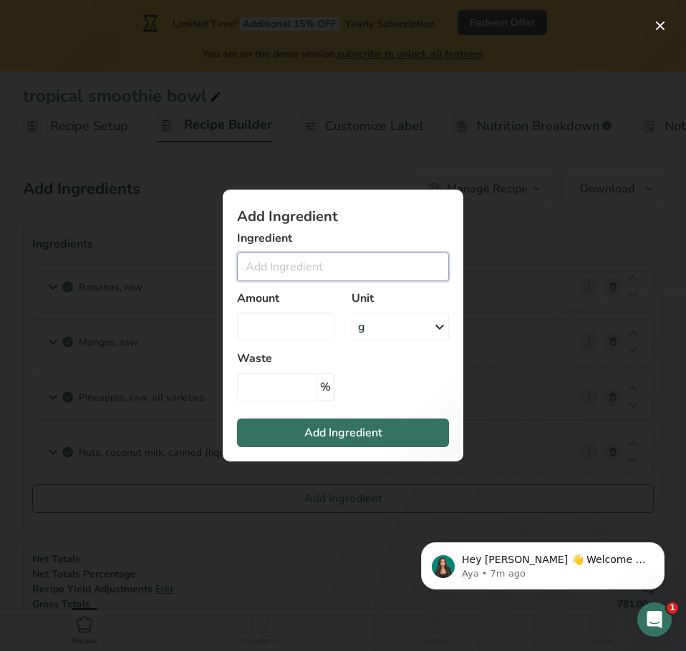
click at [307, 275] on input "Add ingredient modal" at bounding box center [343, 267] width 212 height 29
type input "r"
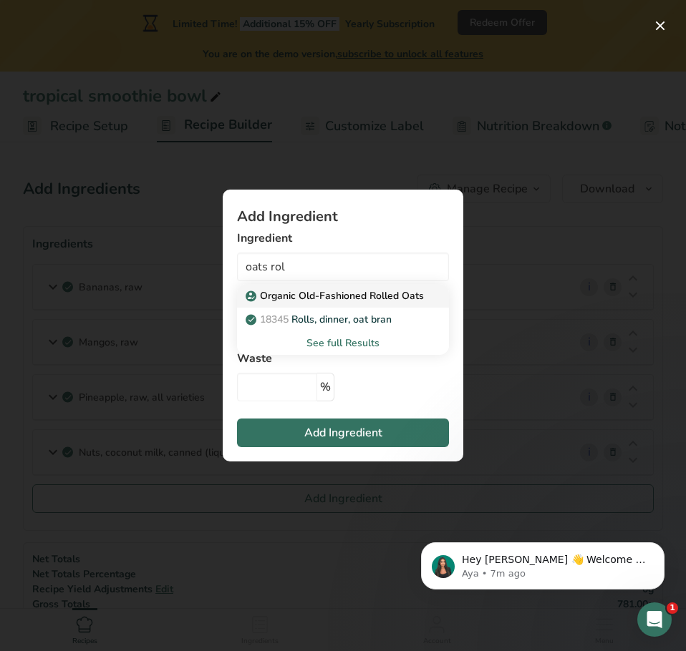
click at [302, 293] on p "Organic Old-Fashioned Rolled Oats" at bounding box center [335, 295] width 175 height 15
type input "Organic Old-Fashioned Rolled Oats"
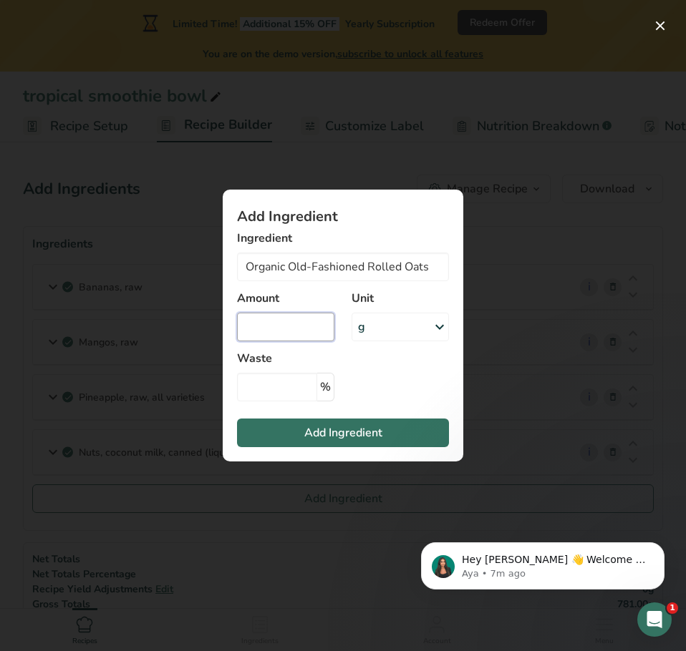
click at [288, 321] on input "Add ingredient modal" at bounding box center [285, 327] width 97 height 29
click at [404, 319] on div "g" at bounding box center [399, 327] width 97 height 29
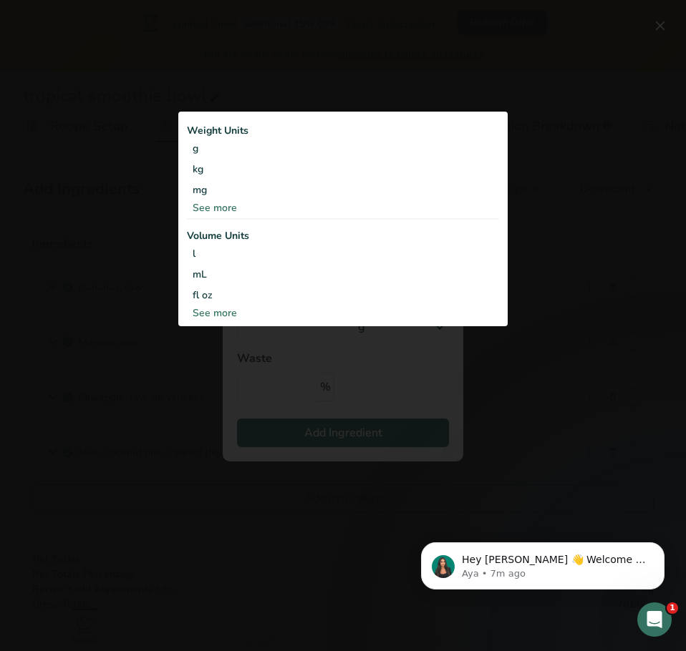
click at [220, 311] on div "See more" at bounding box center [343, 313] width 312 height 15
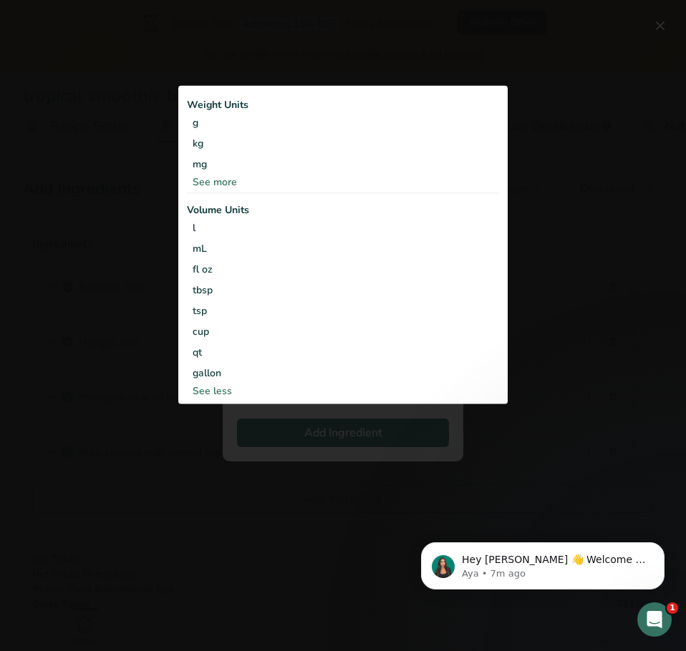
click at [223, 389] on div "See less" at bounding box center [343, 390] width 312 height 15
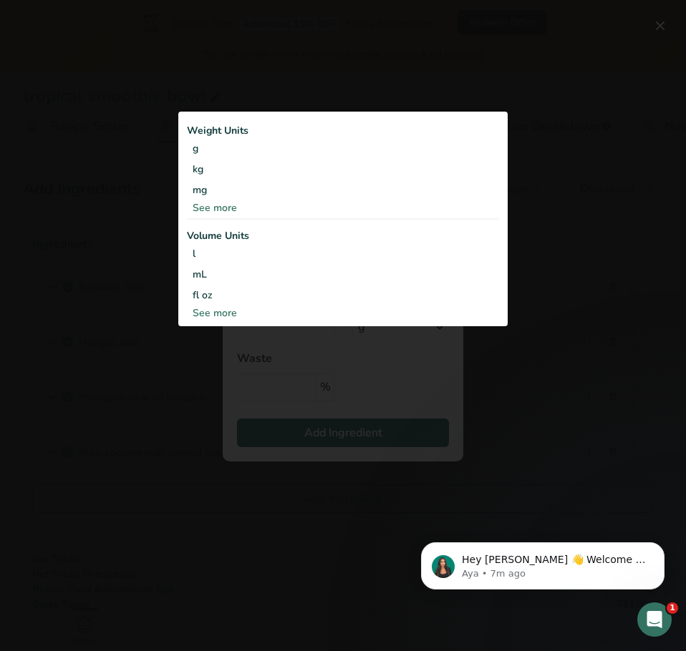
click at [303, 388] on div "Add ingredient modal" at bounding box center [343, 325] width 686 height 651
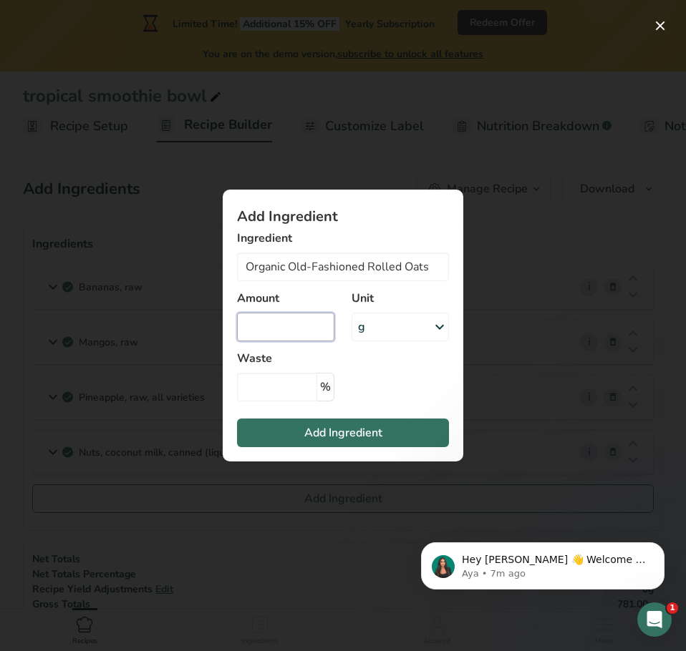
click at [292, 325] on input "Add ingredient modal" at bounding box center [285, 327] width 97 height 29
type input "80"
click at [281, 385] on input "Add ingredient modal" at bounding box center [277, 387] width 80 height 29
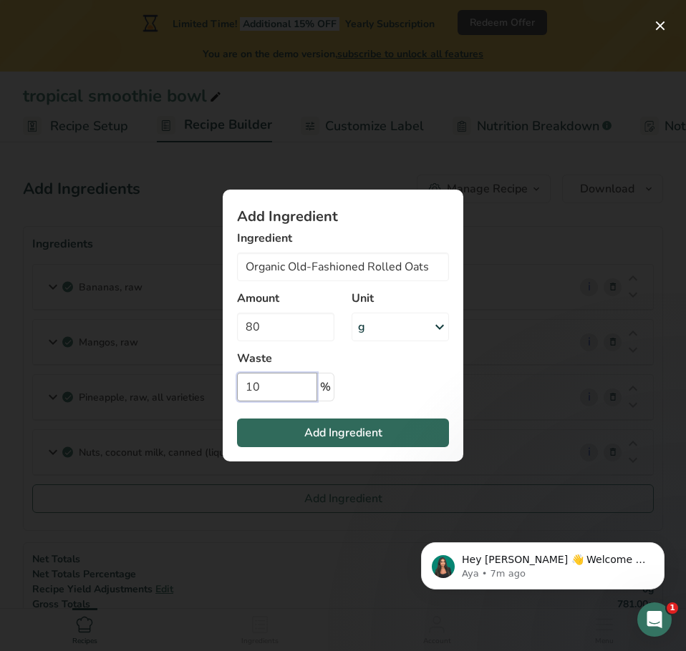
type input "10"
click at [277, 421] on button "Add Ingredient" at bounding box center [343, 433] width 212 height 29
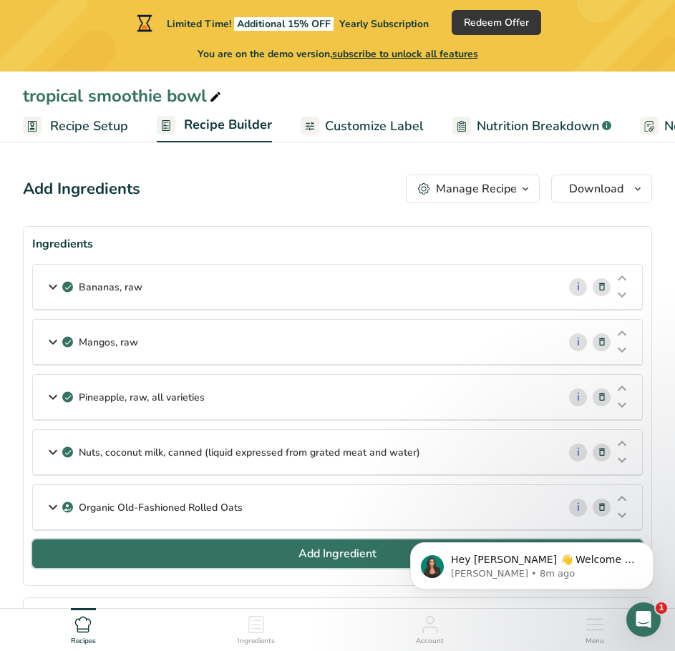
click at [308, 558] on span "Add Ingredient" at bounding box center [337, 553] width 78 height 17
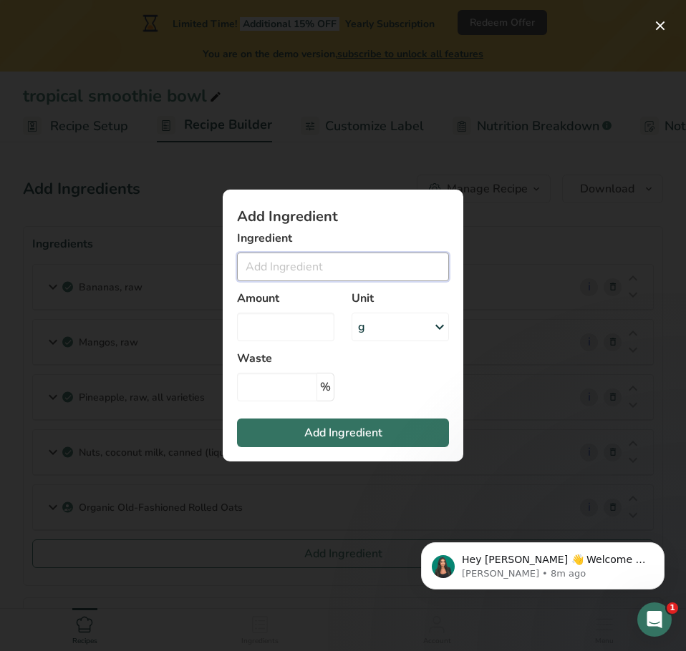
click at [281, 268] on input "Add ingredient modal" at bounding box center [343, 267] width 212 height 29
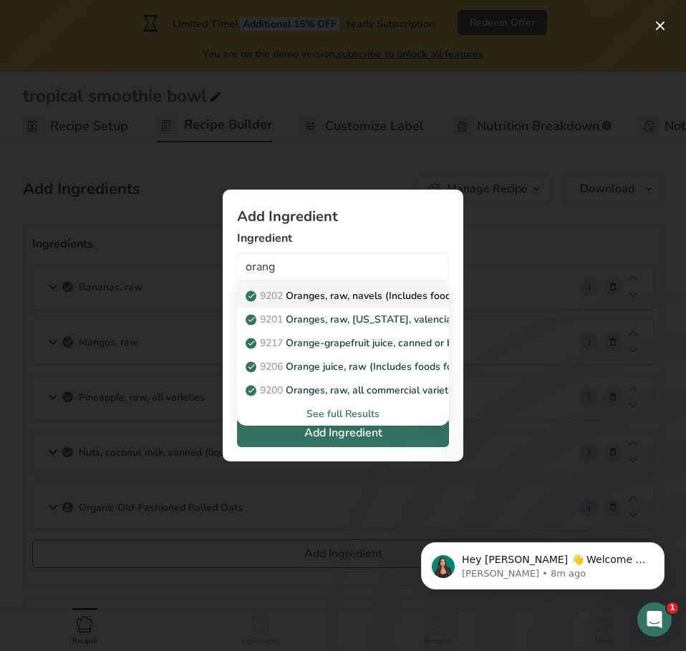
click at [292, 305] on link "9202 Oranges, raw, navels (Includes foods for USDA's Food Distribution Program)" at bounding box center [343, 296] width 212 height 24
type input "Oranges, raw, navels (Includes foods for USDA's Food Distribution Program)"
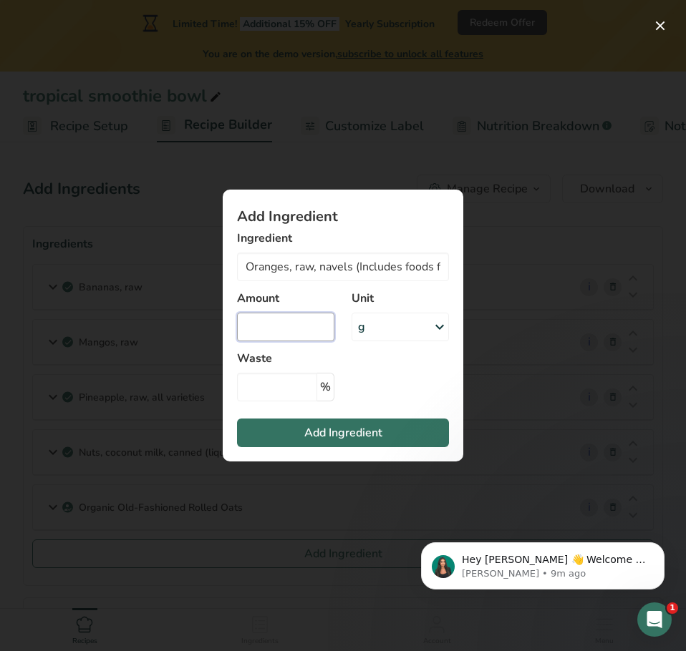
click at [316, 324] on input "Add ingredient modal" at bounding box center [285, 327] width 97 height 29
click at [376, 326] on div "g" at bounding box center [399, 327] width 97 height 29
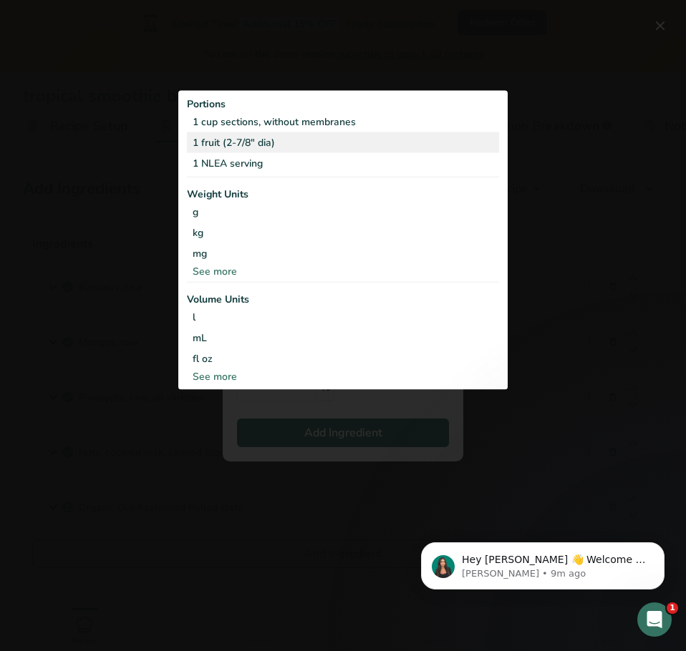
click at [195, 147] on div "1 fruit (2-7/8" dia)" at bounding box center [343, 142] width 312 height 21
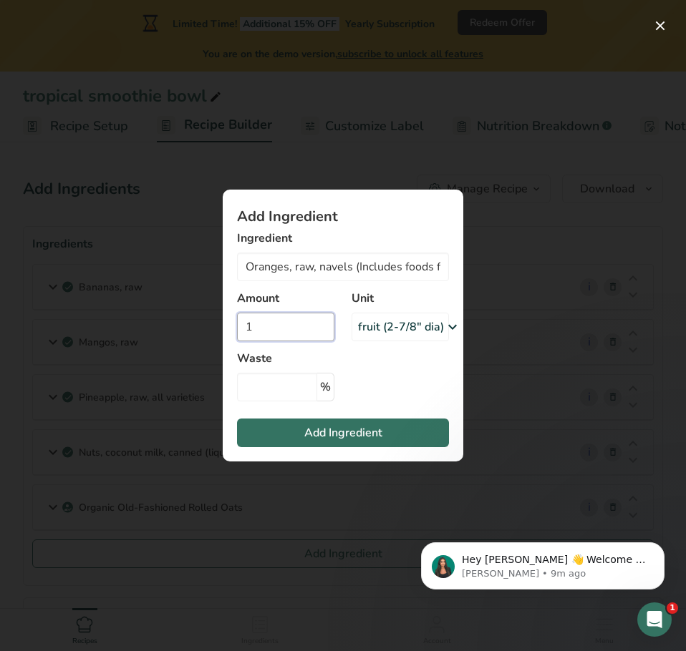
click at [268, 334] on input "1" at bounding box center [285, 327] width 97 height 29
click at [293, 334] on input "0" at bounding box center [285, 327] width 97 height 29
click at [272, 329] on input "0" at bounding box center [285, 327] width 97 height 29
type input "0.5"
click at [279, 387] on input "Add ingredient modal" at bounding box center [277, 387] width 80 height 29
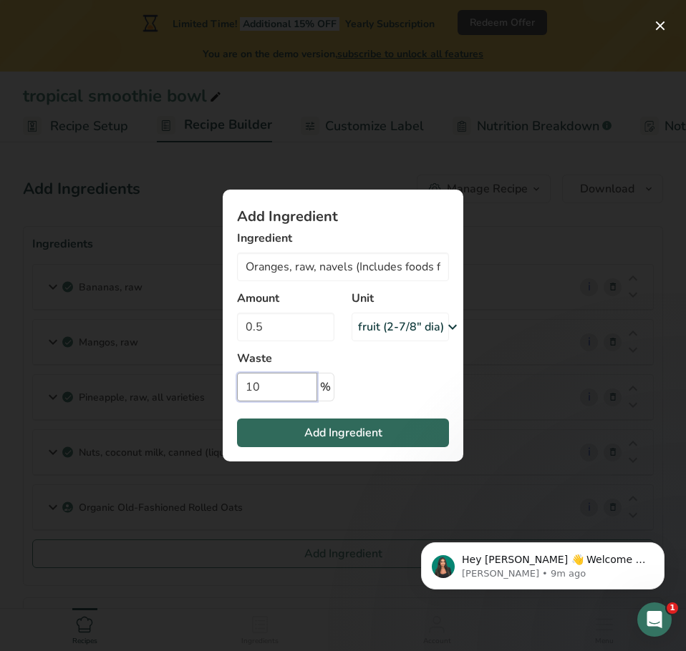
type input "10"
click at [272, 442] on button "Add Ingredient" at bounding box center [343, 433] width 212 height 29
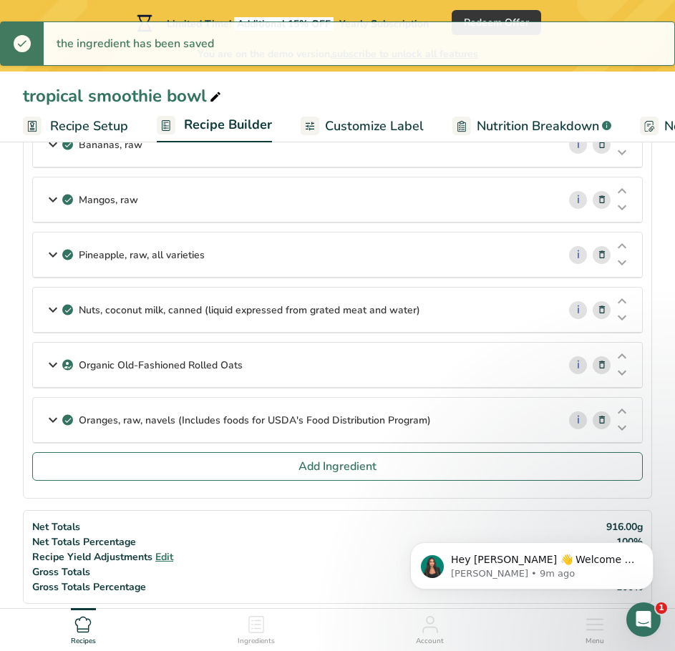
scroll to position [143, 0]
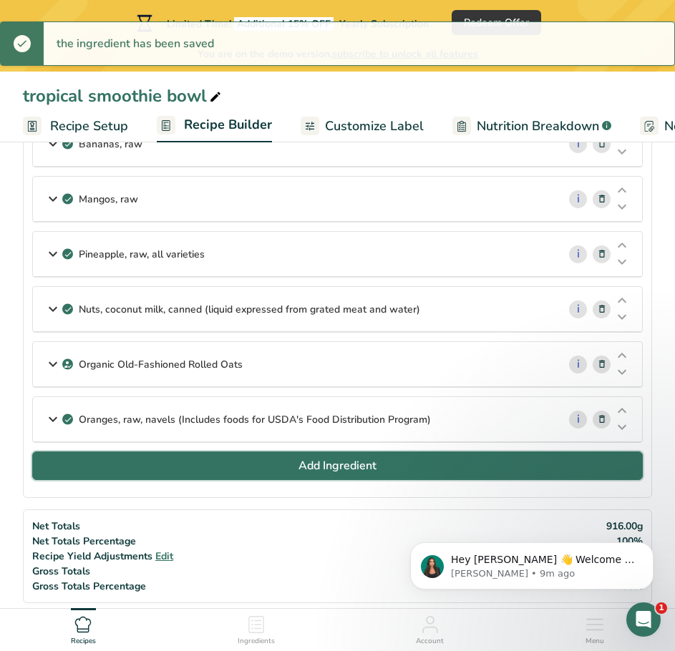
drag, startPoint x: 178, startPoint y: 455, endPoint x: 173, endPoint y: 462, distance: 8.2
click at [174, 460] on button "Add Ingredient" at bounding box center [337, 466] width 611 height 29
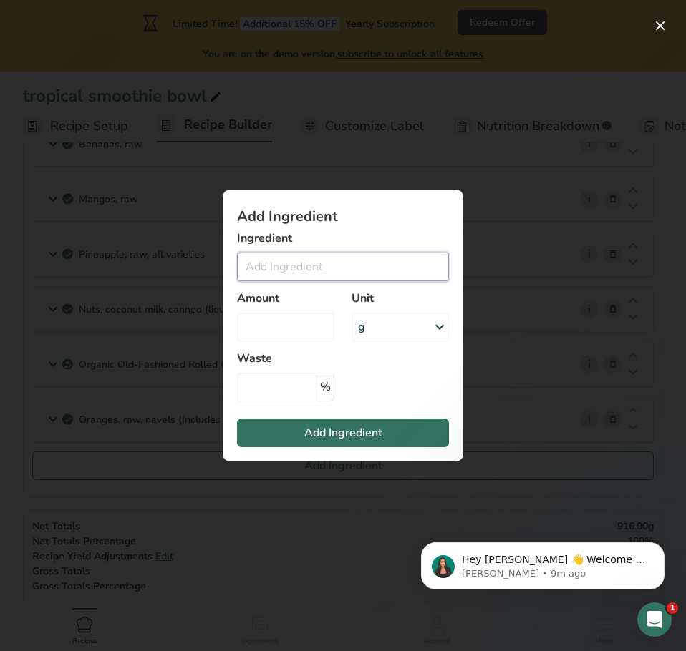
click at [286, 268] on input "Add ingredient modal" at bounding box center [343, 267] width 212 height 29
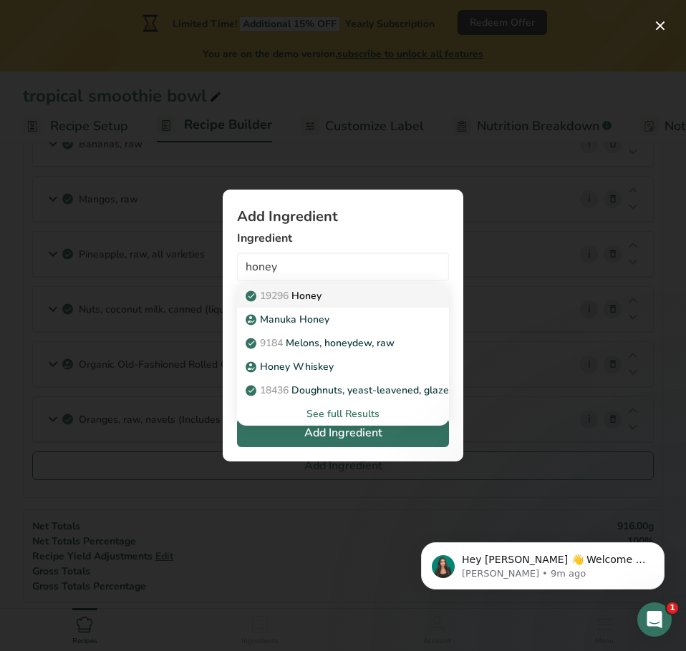
click at [286, 294] on span "19296" at bounding box center [274, 296] width 29 height 14
type input "Honey"
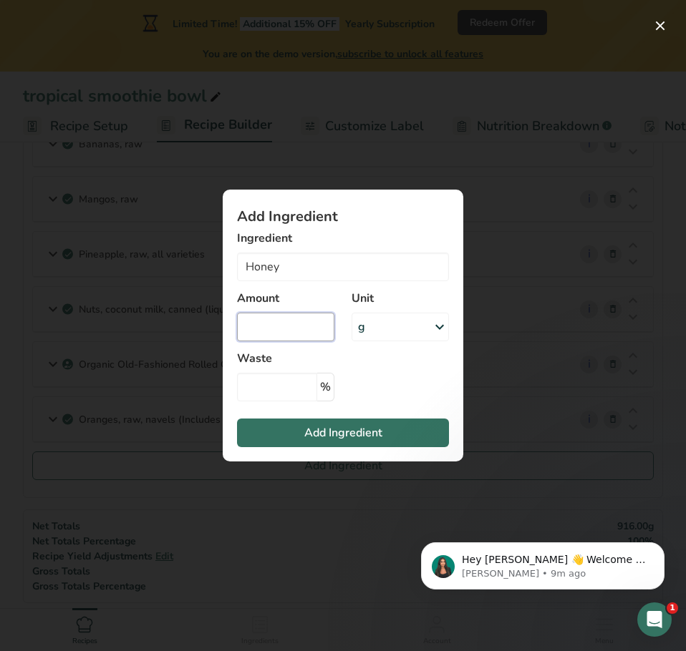
click at [244, 325] on input "Add ingredient modal" at bounding box center [285, 327] width 97 height 29
type input "2"
click at [390, 327] on div "g" at bounding box center [399, 327] width 97 height 29
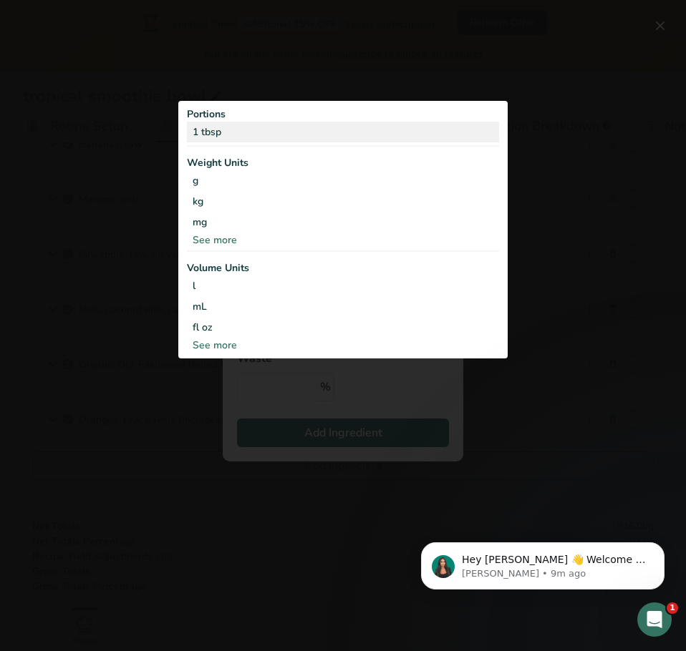
click at [196, 132] on div "1 tbsp" at bounding box center [343, 132] width 312 height 21
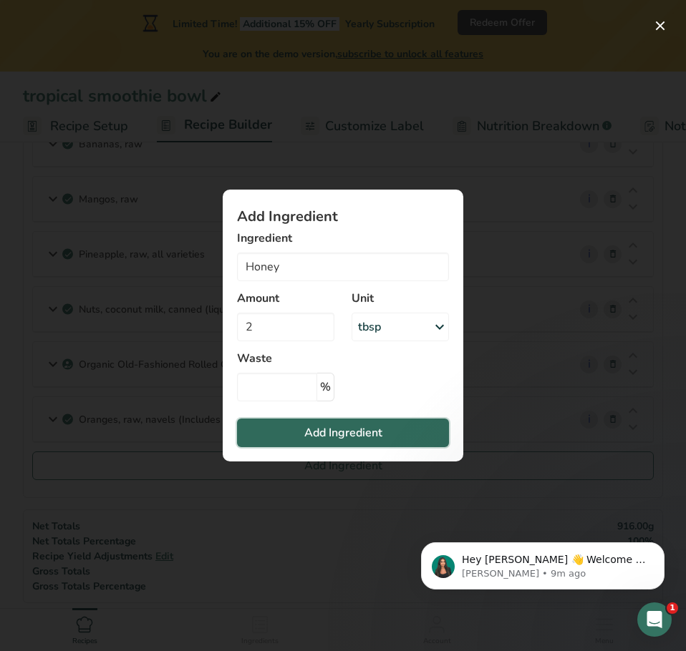
click at [306, 428] on span "Add Ingredient" at bounding box center [343, 432] width 78 height 17
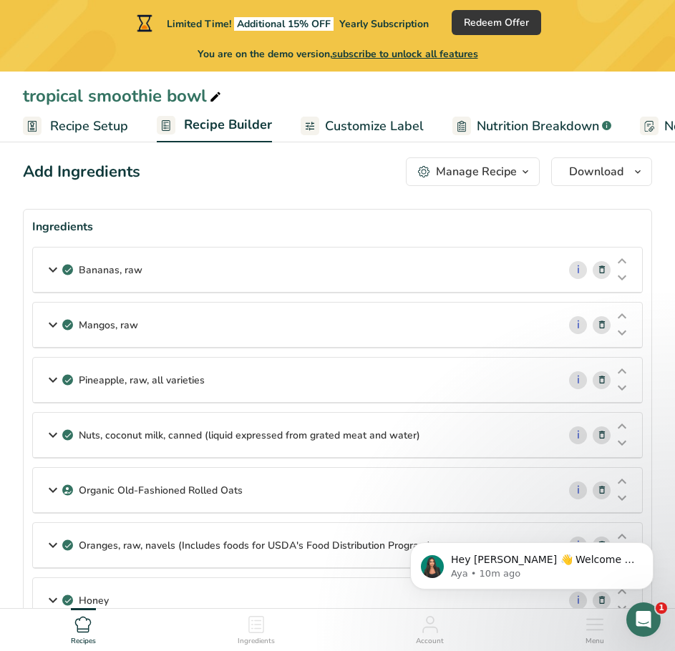
scroll to position [0, 0]
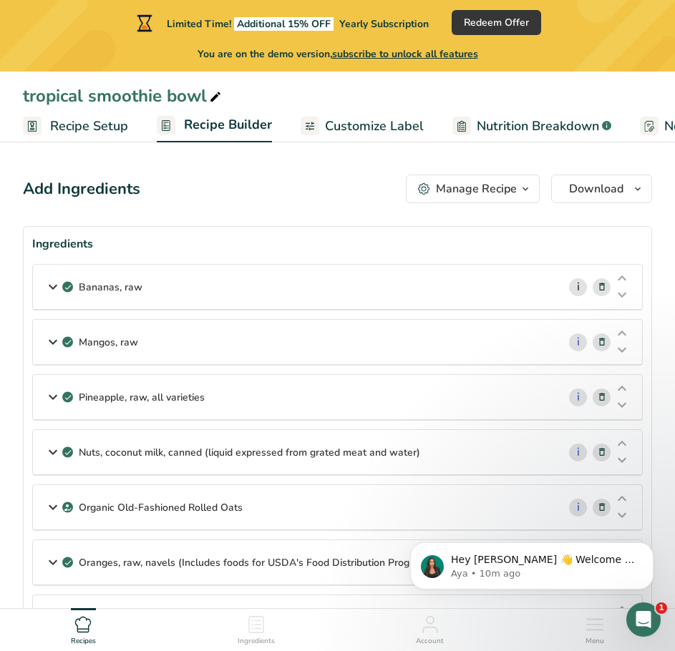
click at [582, 286] on link "i" at bounding box center [578, 287] width 18 height 18
click at [523, 193] on icon "button" at bounding box center [525, 189] width 11 height 18
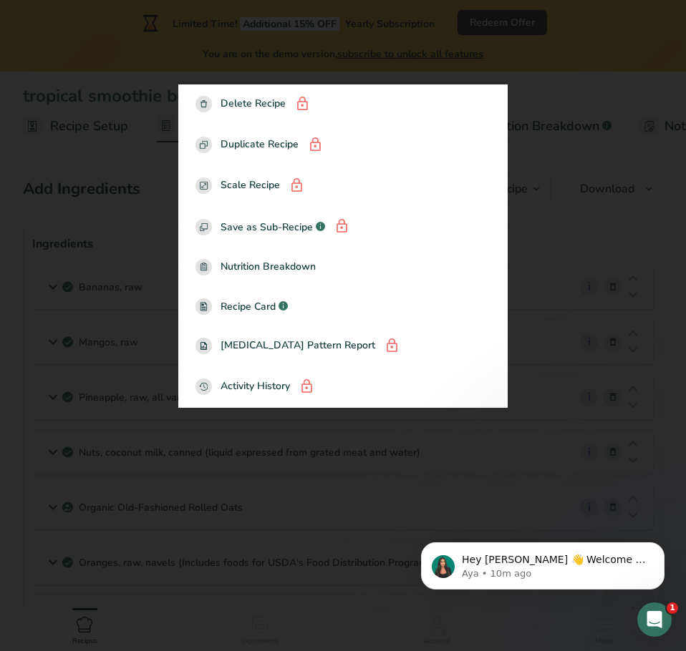
click at [128, 218] on div at bounding box center [343, 325] width 686 height 651
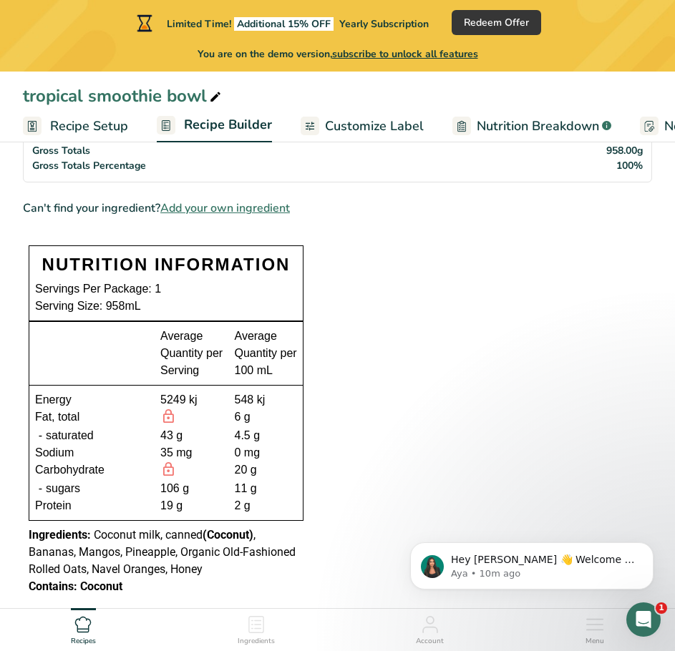
scroll to position [644, 0]
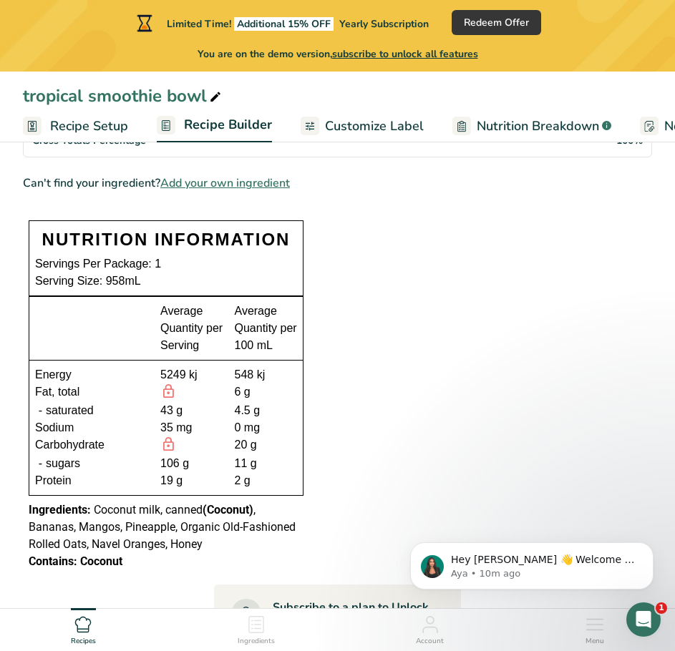
click at [167, 481] on div "19 g" at bounding box center [191, 480] width 63 height 17
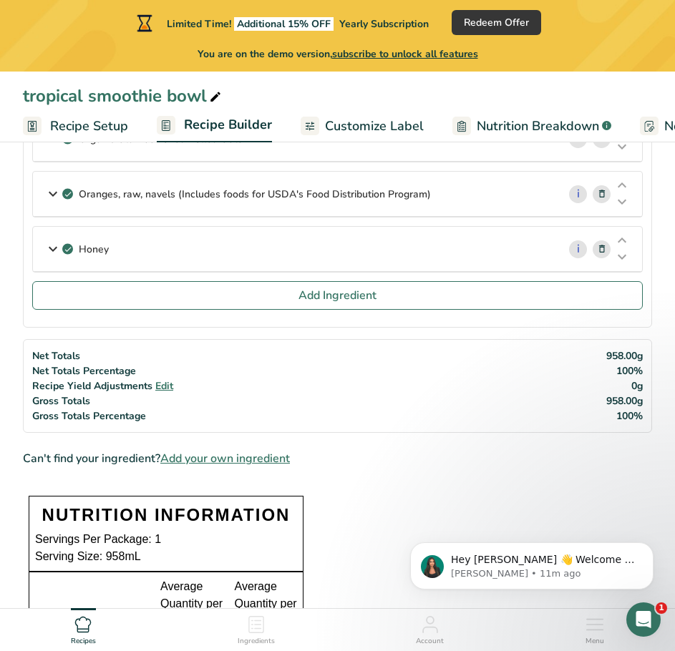
scroll to position [358, 0]
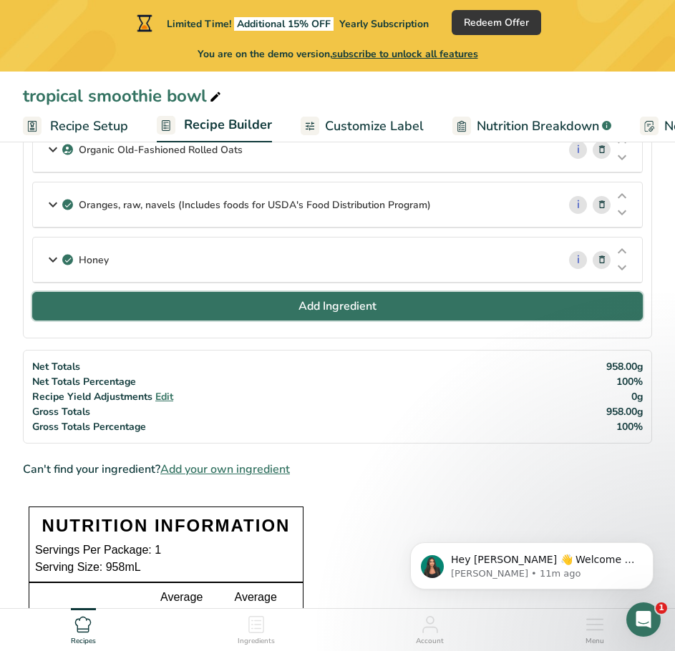
click at [213, 307] on button "Add Ingredient" at bounding box center [337, 306] width 611 height 29
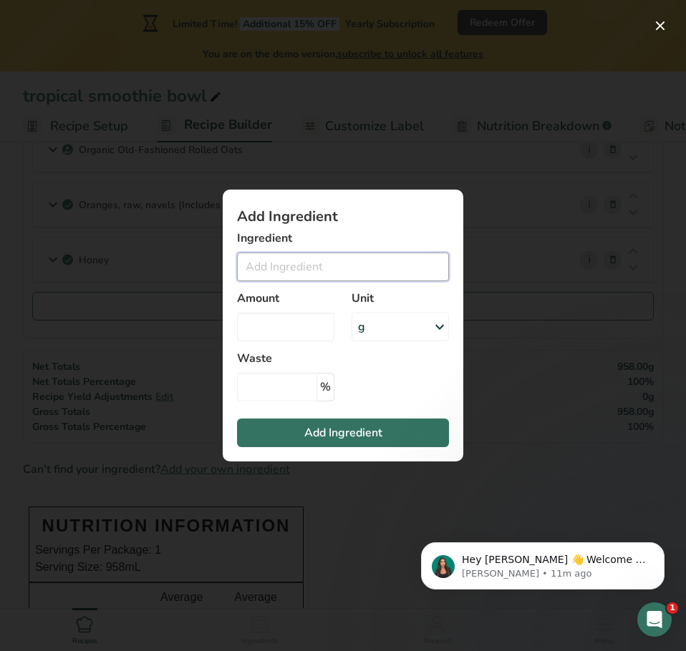
click at [376, 272] on input "Add ingredient modal" at bounding box center [343, 267] width 212 height 29
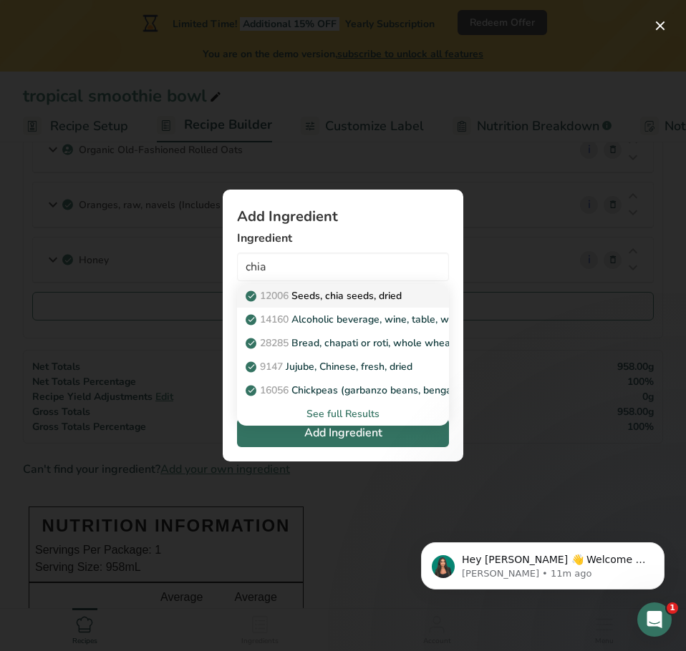
click at [322, 293] on p "12006 Seeds, chia seeds, dried" at bounding box center [324, 295] width 153 height 15
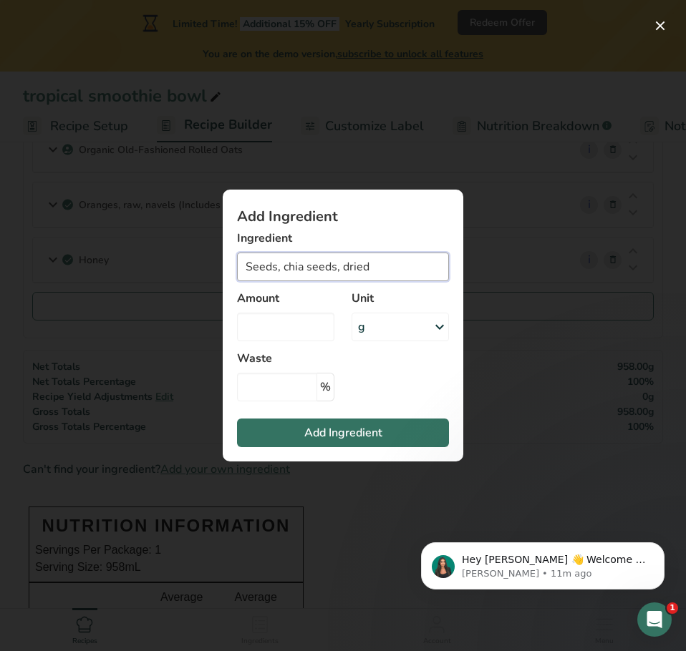
click at [365, 270] on input "Seeds, chia seeds, dried" at bounding box center [343, 267] width 212 height 29
click at [282, 268] on input "Seeds, chia seeds" at bounding box center [343, 267] width 212 height 29
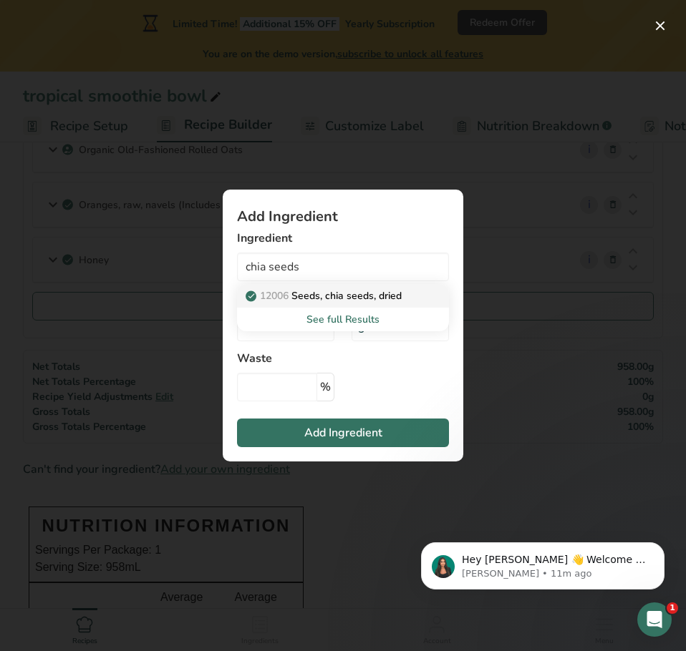
click at [296, 289] on p "12006 Seeds, chia seeds, dried" at bounding box center [324, 295] width 153 height 15
type input "Seeds, chia seeds, dried"
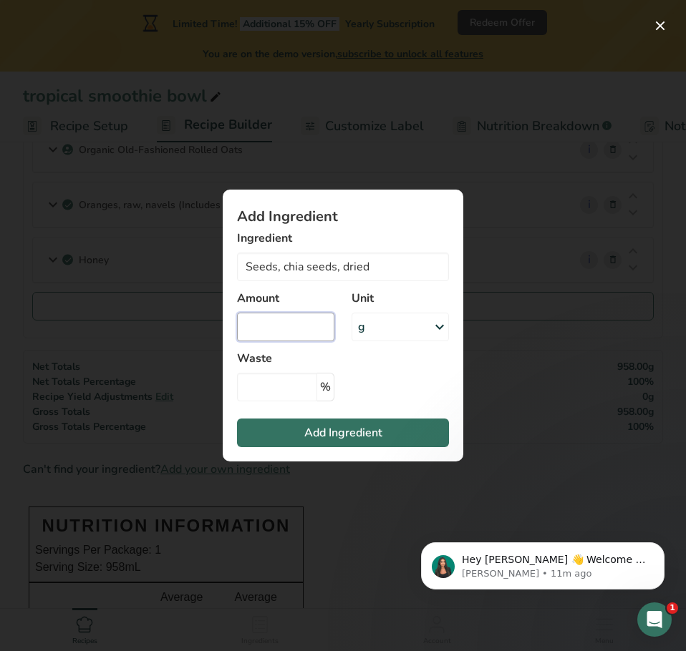
click at [302, 322] on input "Add ingredient modal" at bounding box center [285, 327] width 97 height 29
click at [437, 333] on icon "Add ingredient modal" at bounding box center [439, 327] width 17 height 26
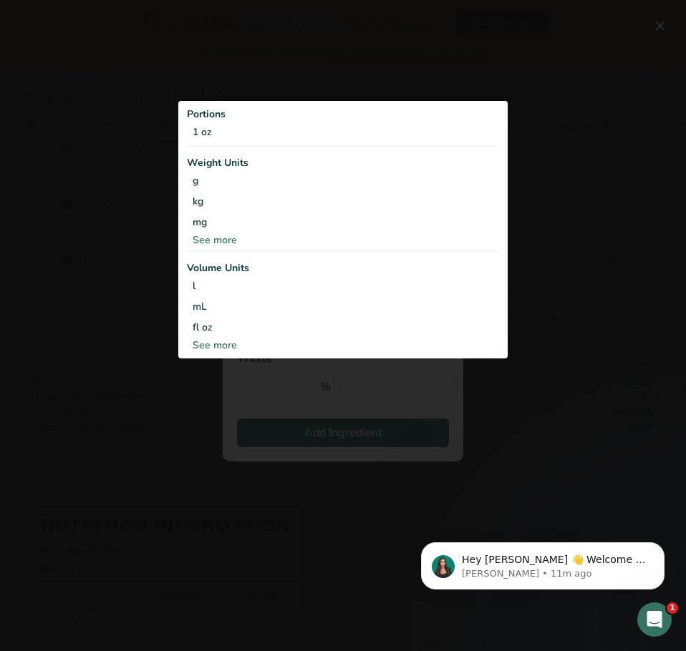
click at [178, 387] on div "Add ingredient modal" at bounding box center [343, 325] width 686 height 651
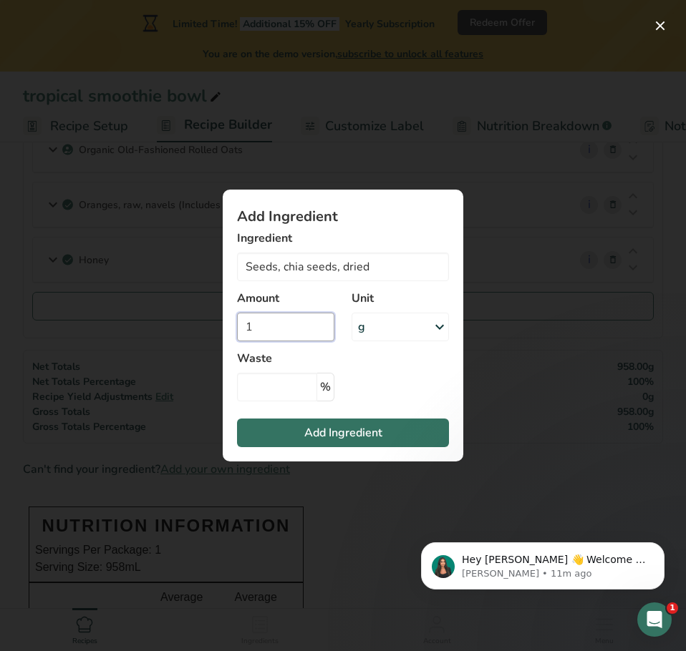
click at [258, 334] on input "1" at bounding box center [285, 327] width 97 height 29
type input "10"
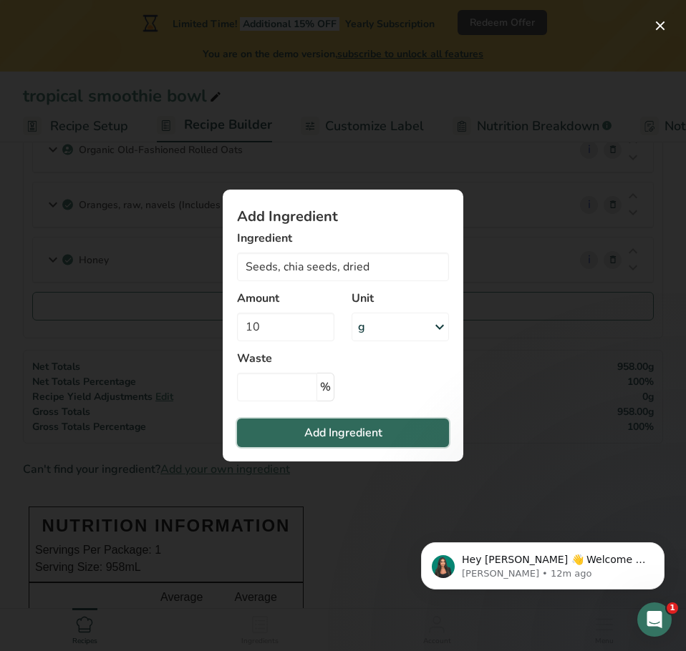
click at [301, 441] on button "Add Ingredient" at bounding box center [343, 433] width 212 height 29
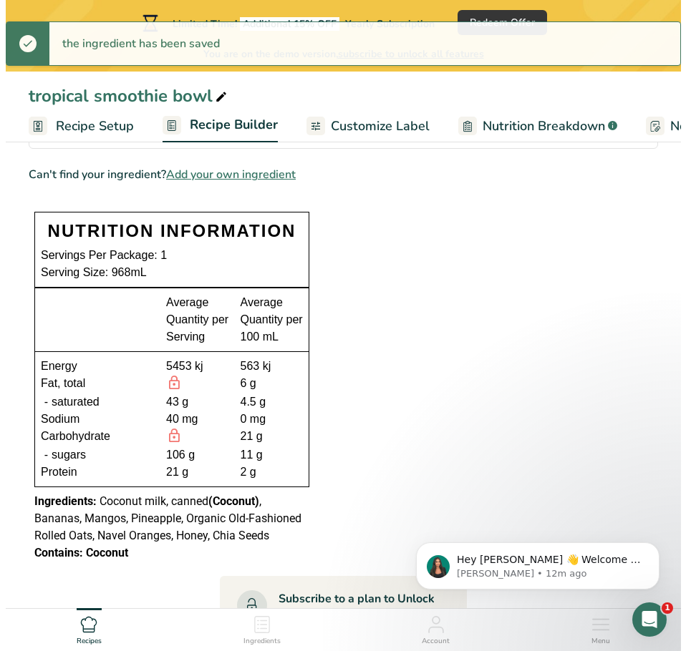
scroll to position [716, 0]
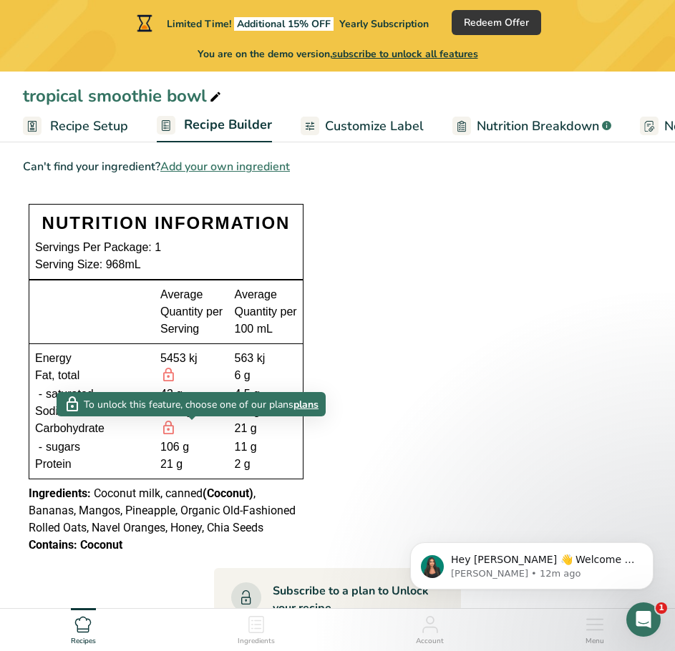
click at [165, 429] on icon at bounding box center [168, 428] width 16 height 18
click at [304, 406] on span "plans" at bounding box center [305, 404] width 25 height 15
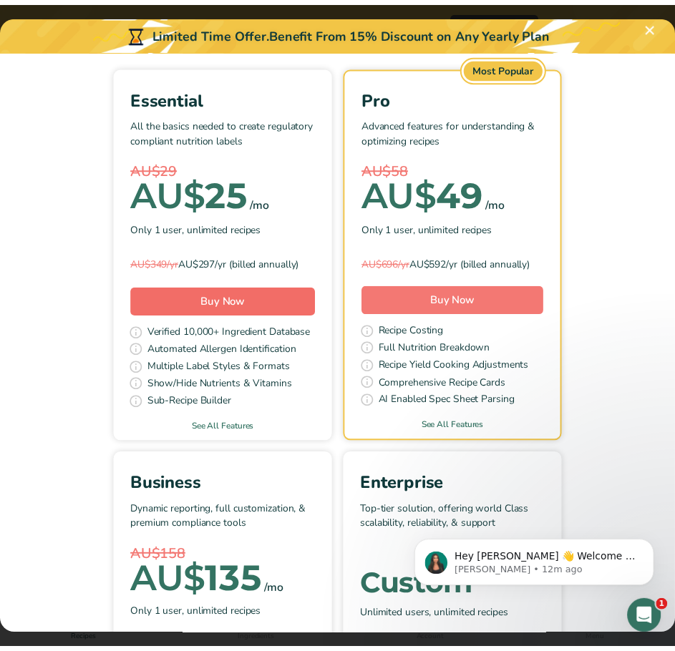
scroll to position [74, 0]
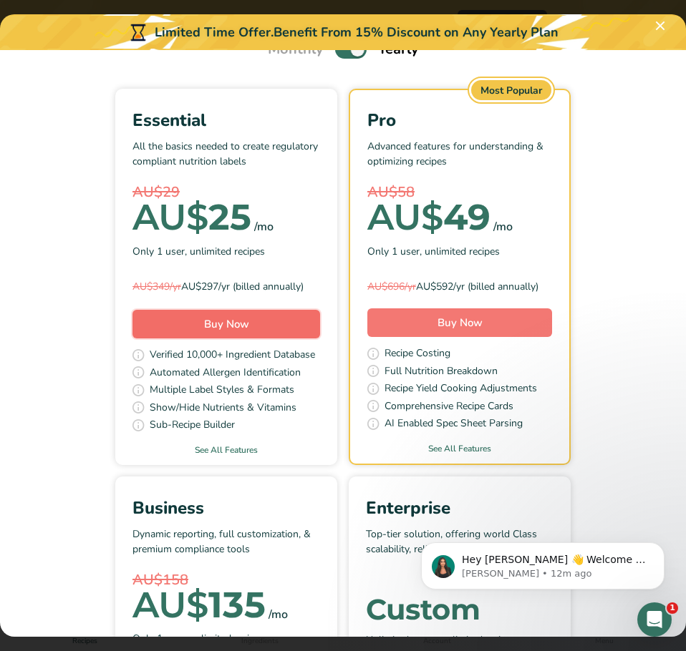
click at [210, 321] on span "Buy Now" at bounding box center [226, 324] width 45 height 14
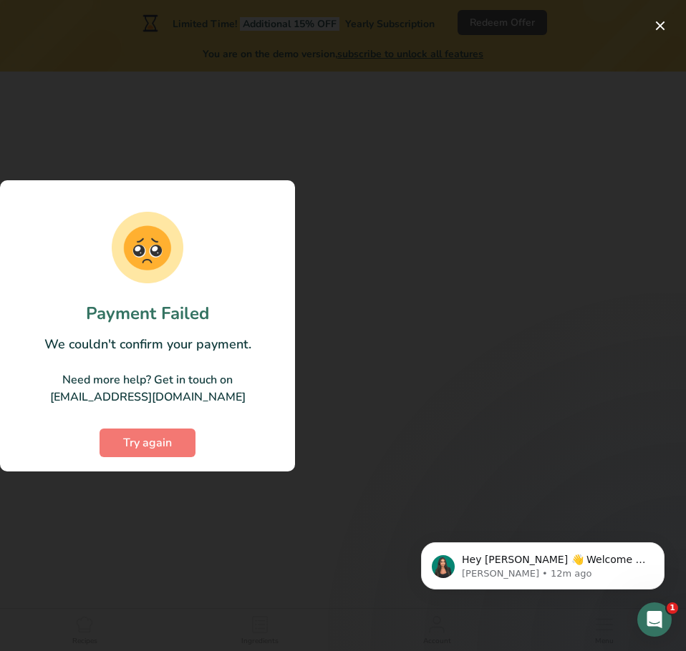
click at [316, 313] on div at bounding box center [343, 325] width 686 height 651
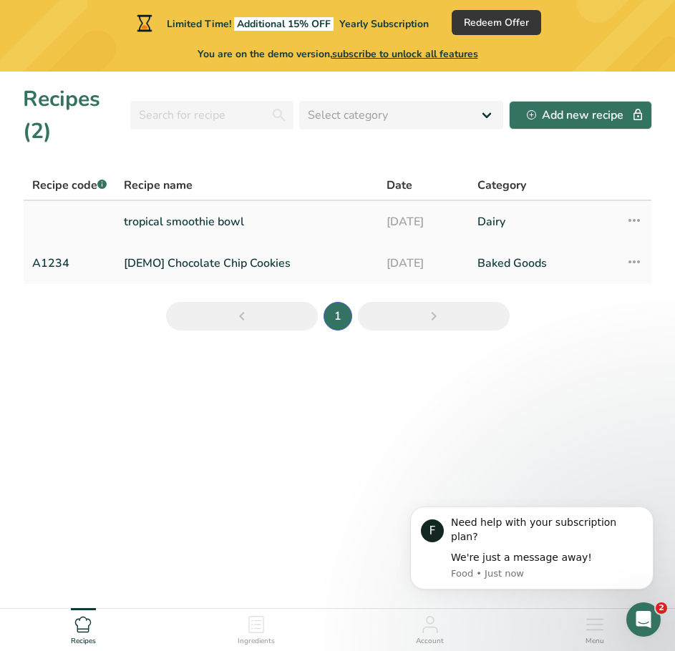
click at [139, 218] on link "tropical smoothie bowl" at bounding box center [247, 222] width 246 height 30
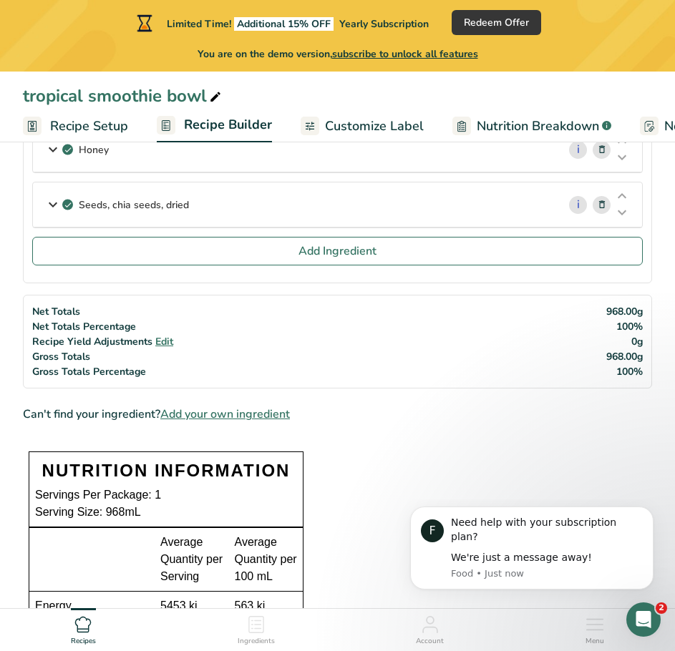
scroll to position [501, 0]
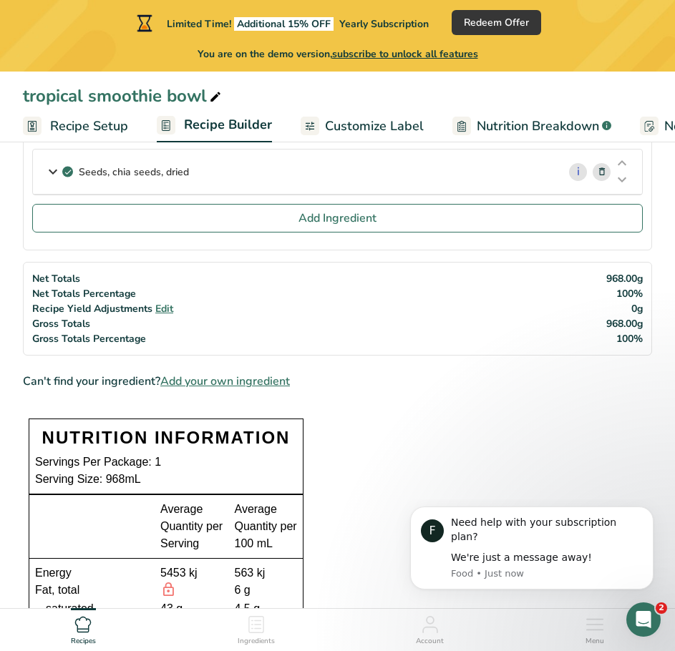
click at [213, 381] on span "Add your own ingredient" at bounding box center [225, 381] width 130 height 17
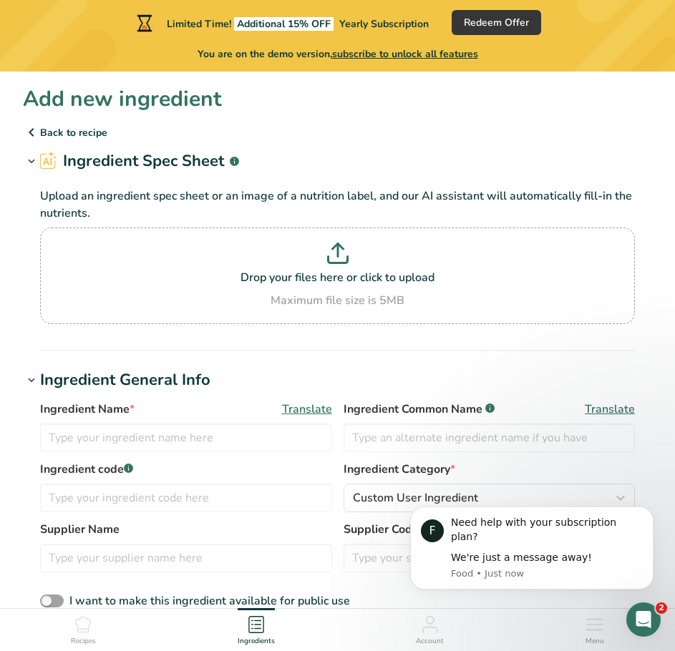
click at [39, 134] on p "Back to recipe" at bounding box center [337, 132] width 629 height 17
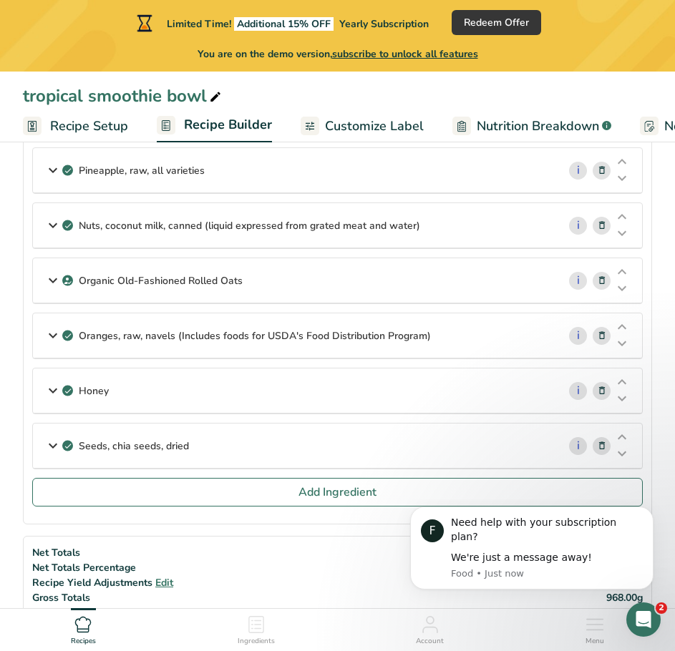
scroll to position [329, 0]
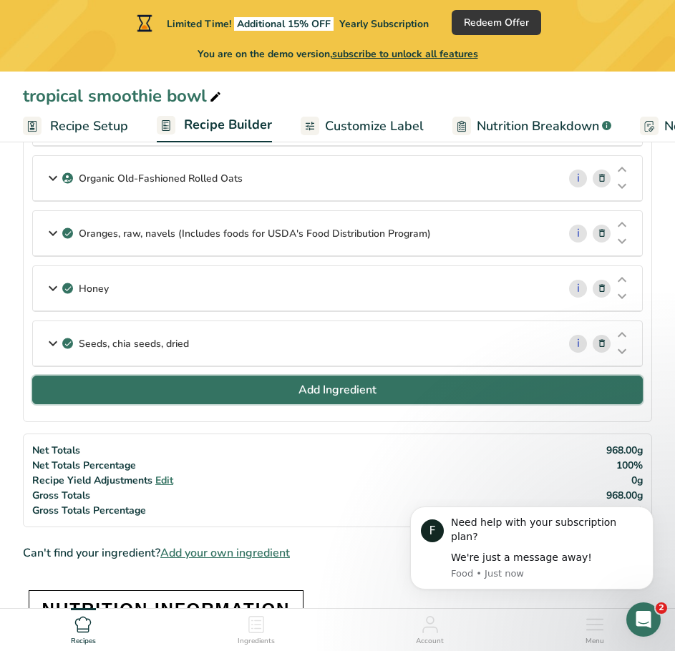
click at [339, 389] on span "Add Ingredient" at bounding box center [337, 389] width 78 height 17
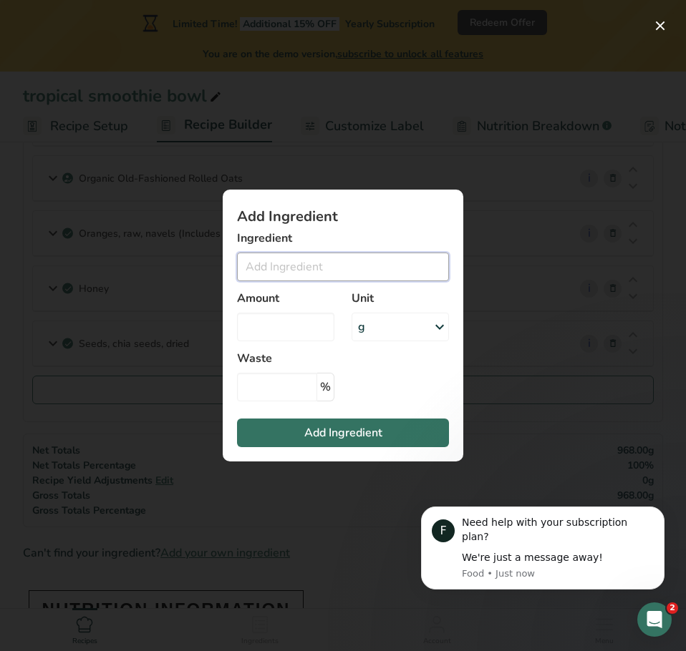
click at [321, 259] on input "Add ingredient modal" at bounding box center [343, 267] width 212 height 29
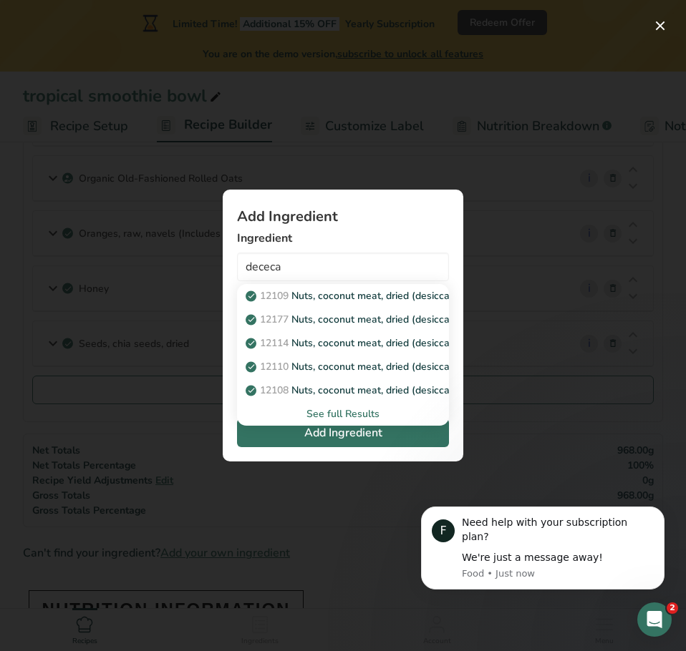
click at [265, 286] on link "12109 Nuts, coconut meat, dried (desiccated), sweetened, flaked, packaged" at bounding box center [343, 296] width 212 height 24
type input "Nuts, coconut meat, dried (desiccated), sweetened, flaked, packaged"
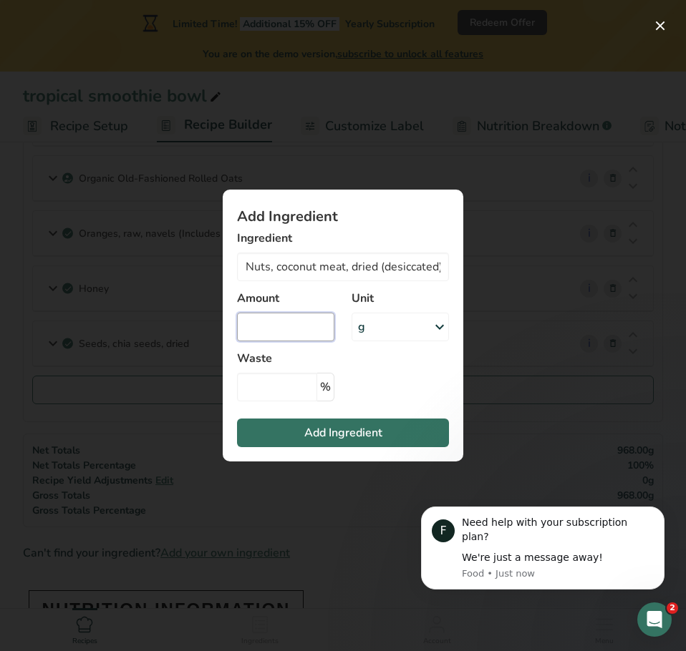
click at [286, 333] on input "Add ingredient modal" at bounding box center [285, 327] width 97 height 29
type input "25"
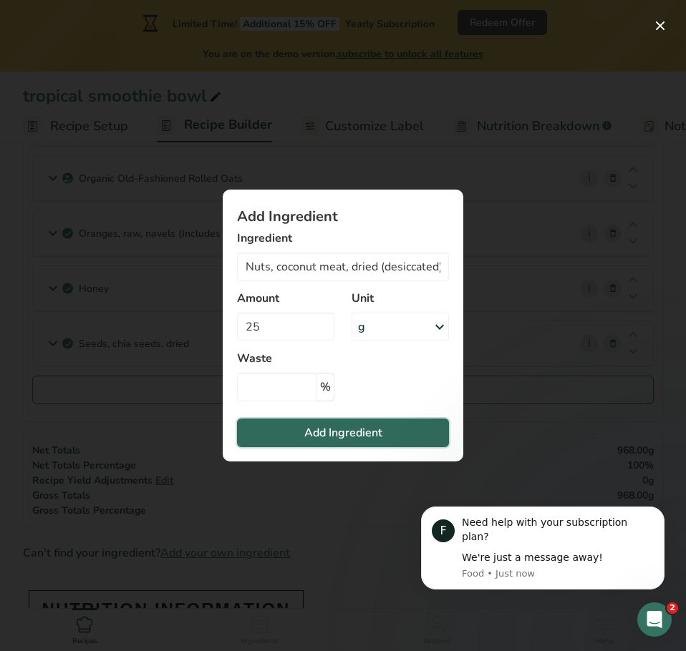
click at [291, 433] on button "Add Ingredient" at bounding box center [343, 433] width 212 height 29
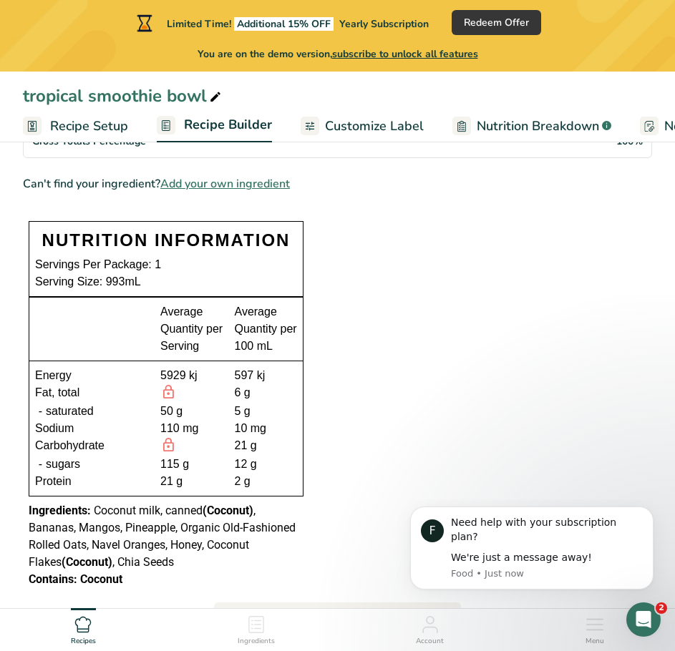
scroll to position [759, 0]
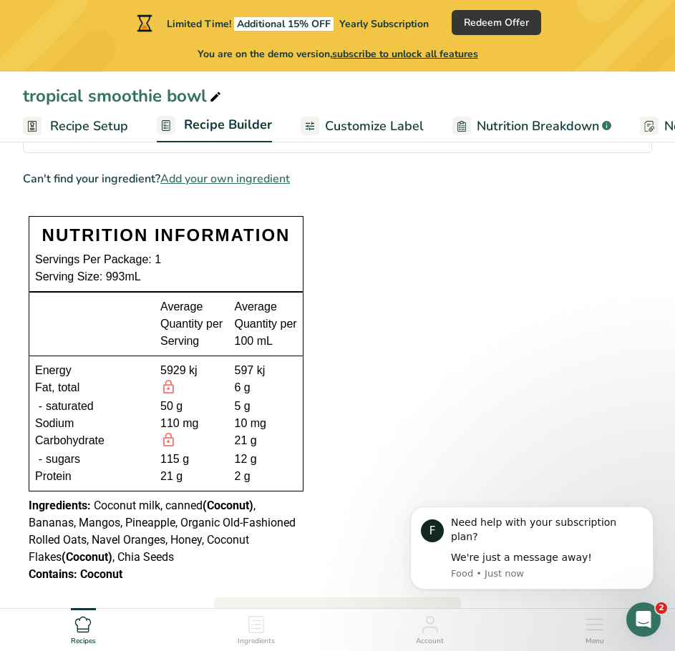
drag, startPoint x: 84, startPoint y: 371, endPoint x: 358, endPoint y: 279, distance: 288.6
click at [358, 279] on section "Ingredients Bananas, raw i Amount 1 Unit cup, mashed Portions 1 cup, mashed 1 c…" at bounding box center [337, 224] width 629 height 1515
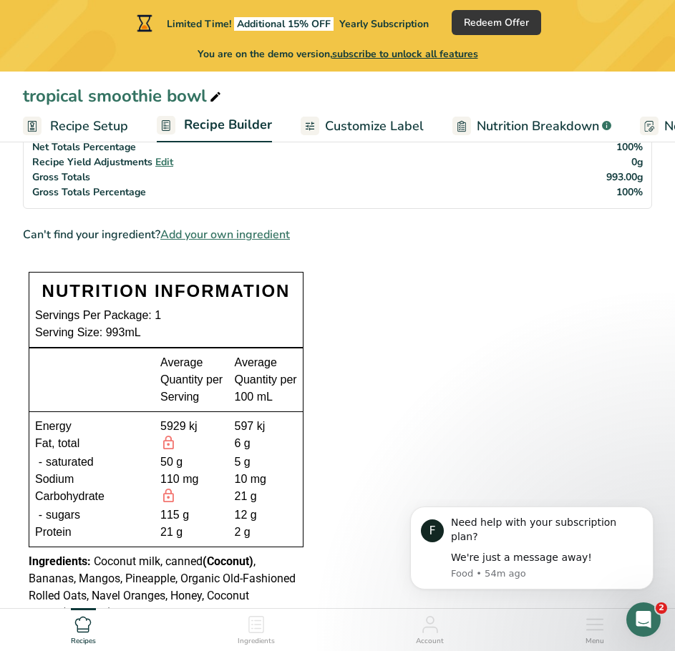
scroll to position [677, 0]
